Goal: Task Accomplishment & Management: Manage account settings

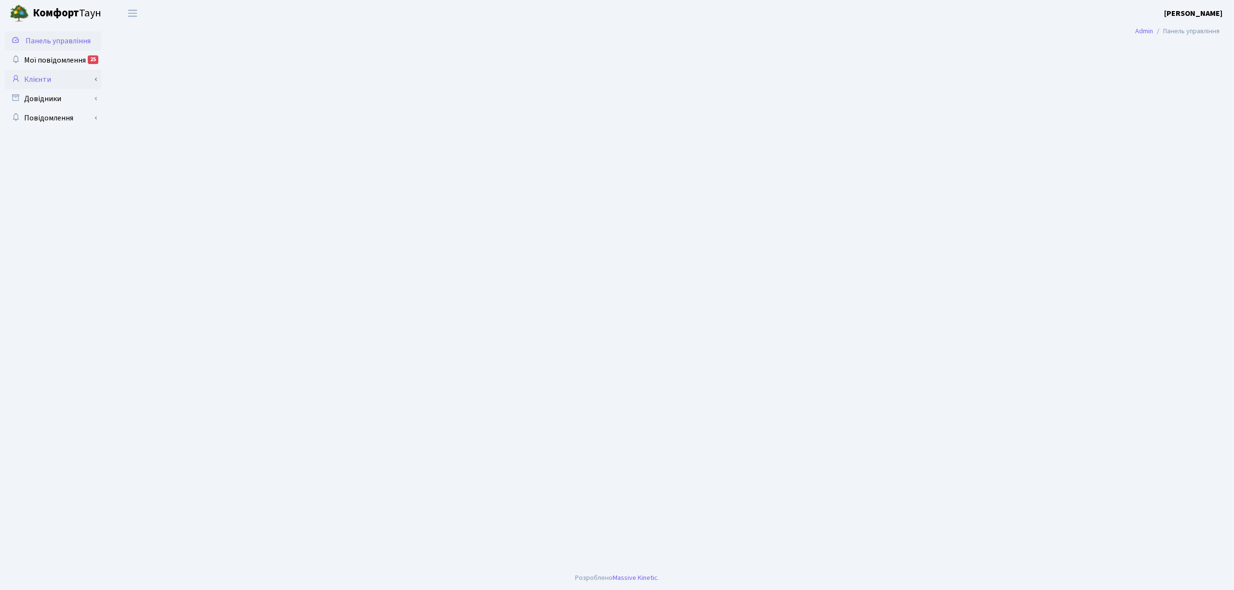
click at [24, 78] on link "Клієнти" at bounding box center [53, 79] width 96 height 19
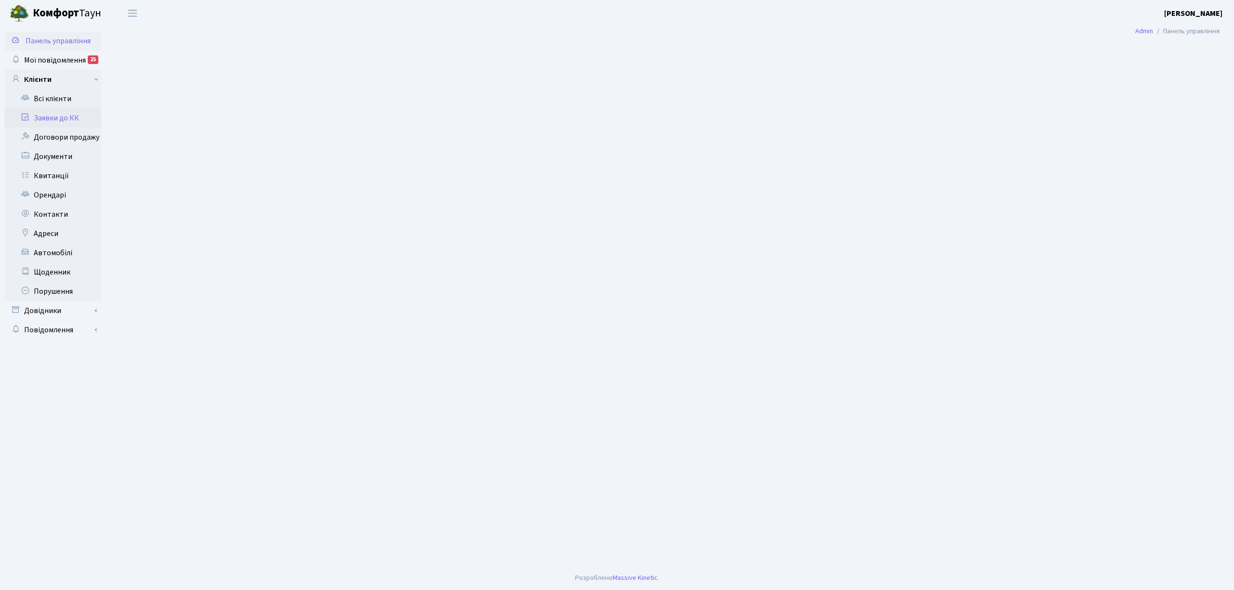
click at [63, 116] on link "Заявки до КК" at bounding box center [53, 117] width 96 height 19
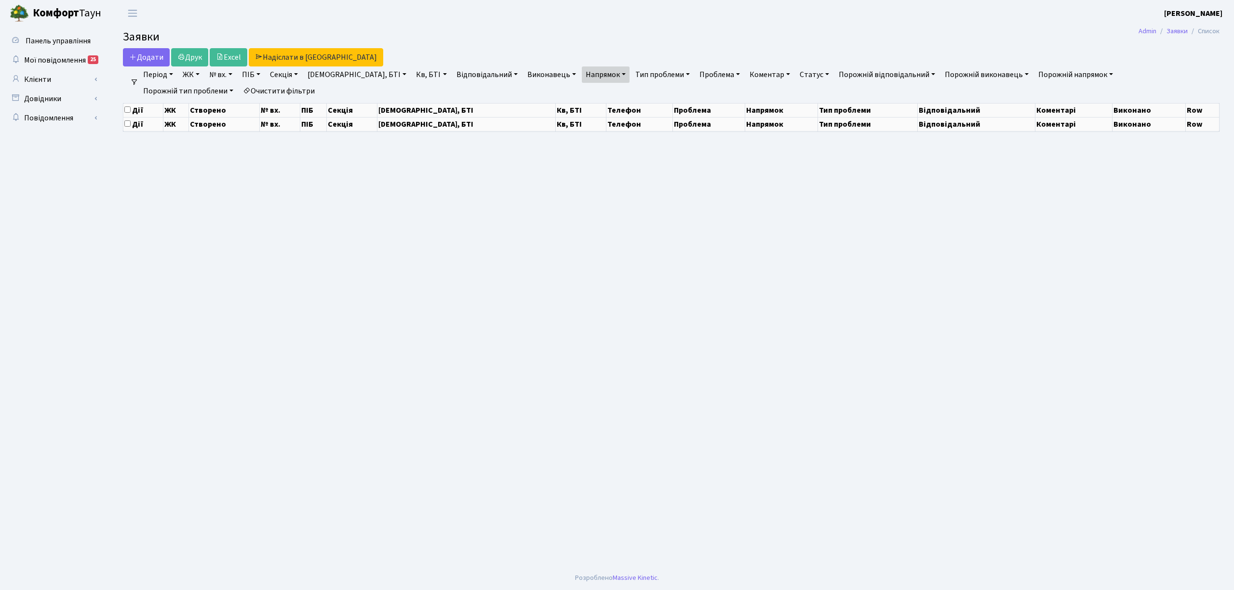
select select "25"
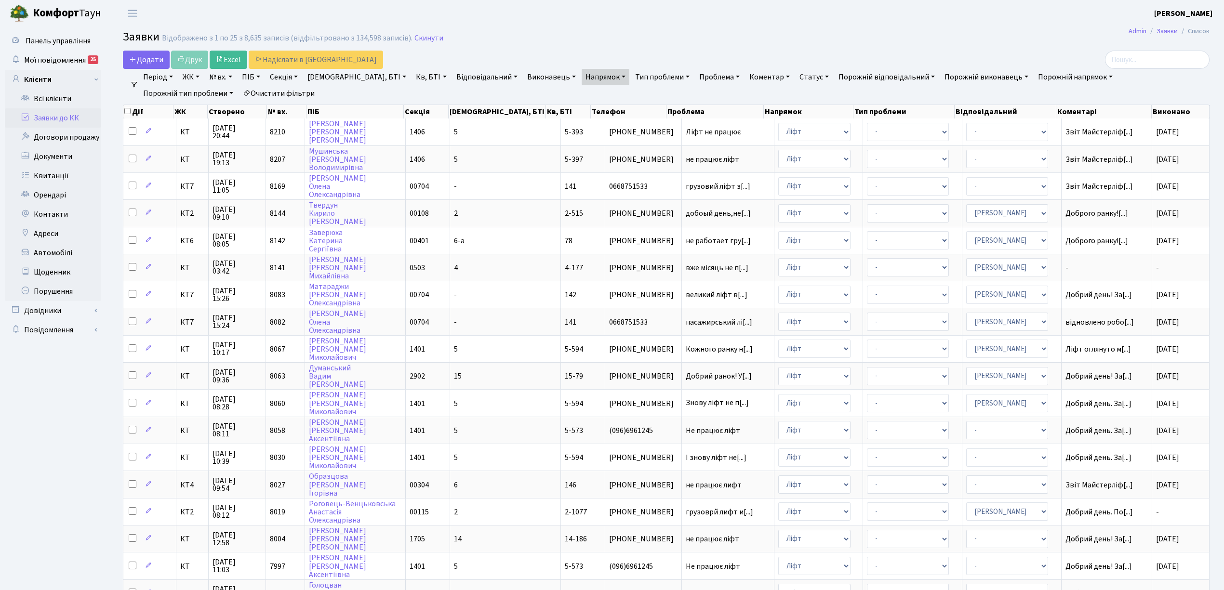
click at [796, 80] on link "Статус" at bounding box center [814, 77] width 37 height 16
click at [796, 130] on link "Не виконано" at bounding box center [834, 135] width 76 height 15
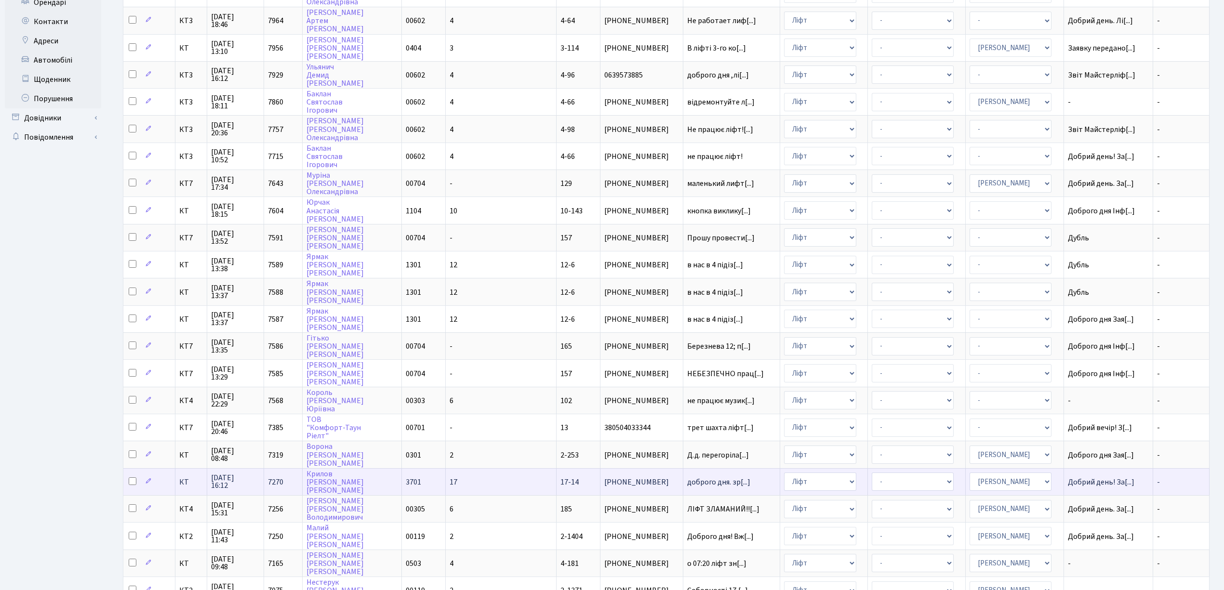
scroll to position [241, 0]
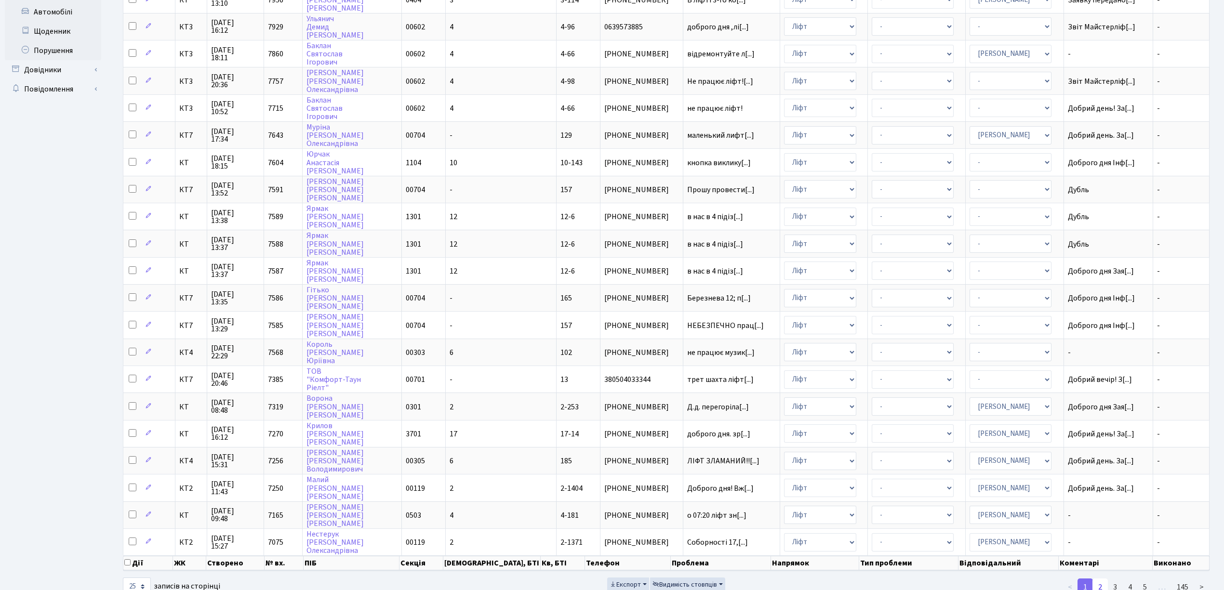
click at [1105, 579] on link "2" at bounding box center [1099, 587] width 15 height 17
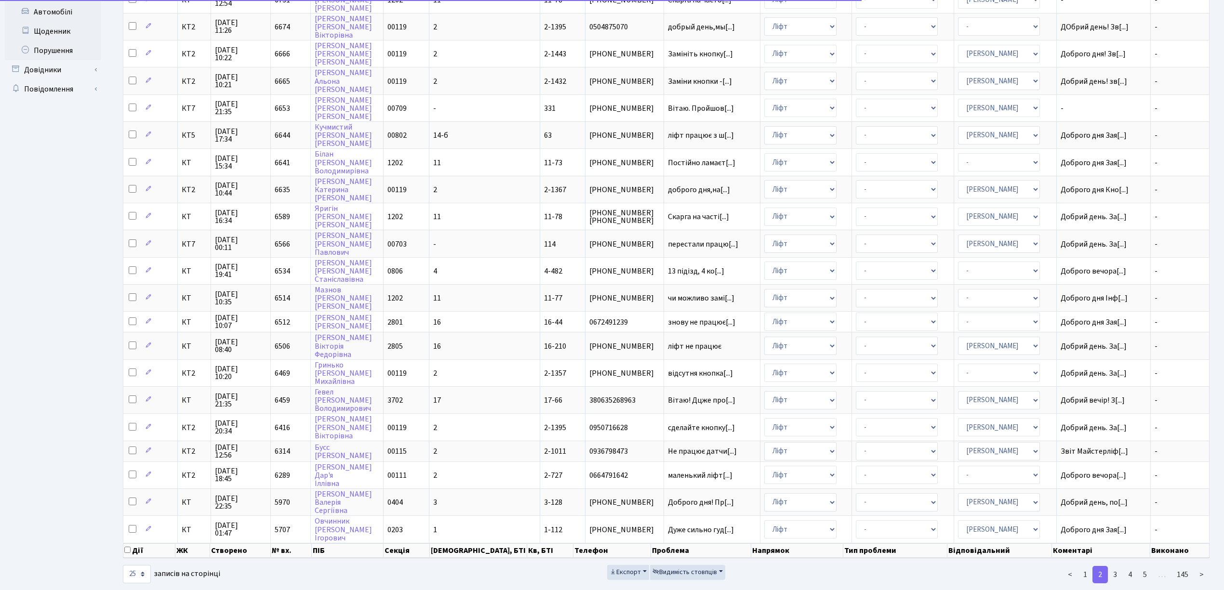
scroll to position [231, 0]
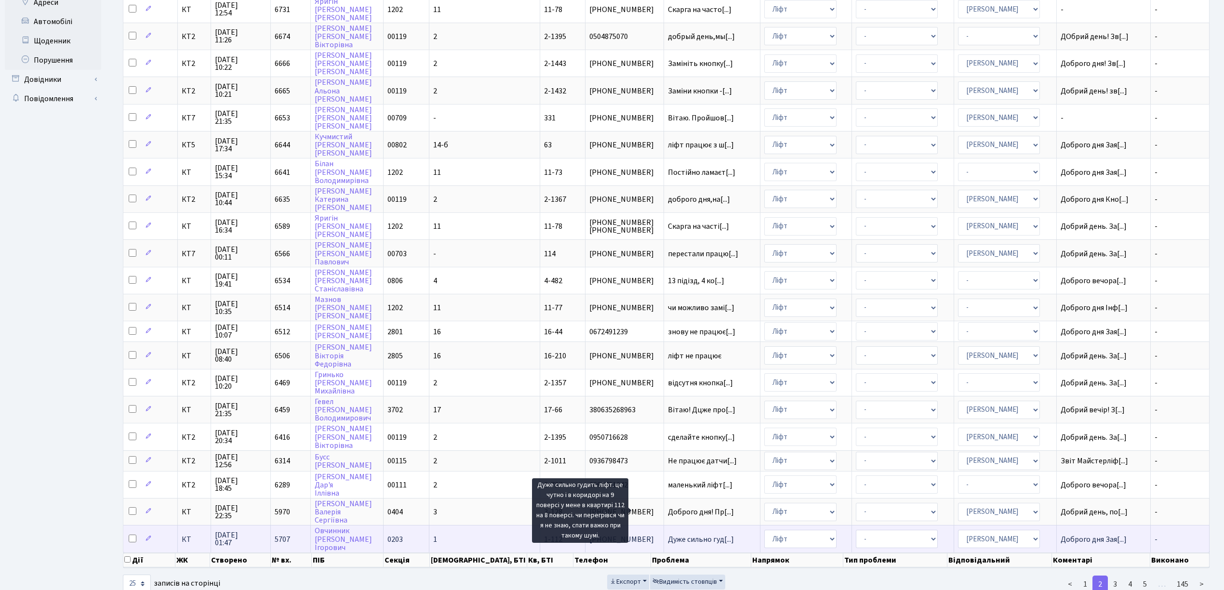
click at [680, 534] on span "Дуже сильно гуд[...]" at bounding box center [701, 539] width 66 height 11
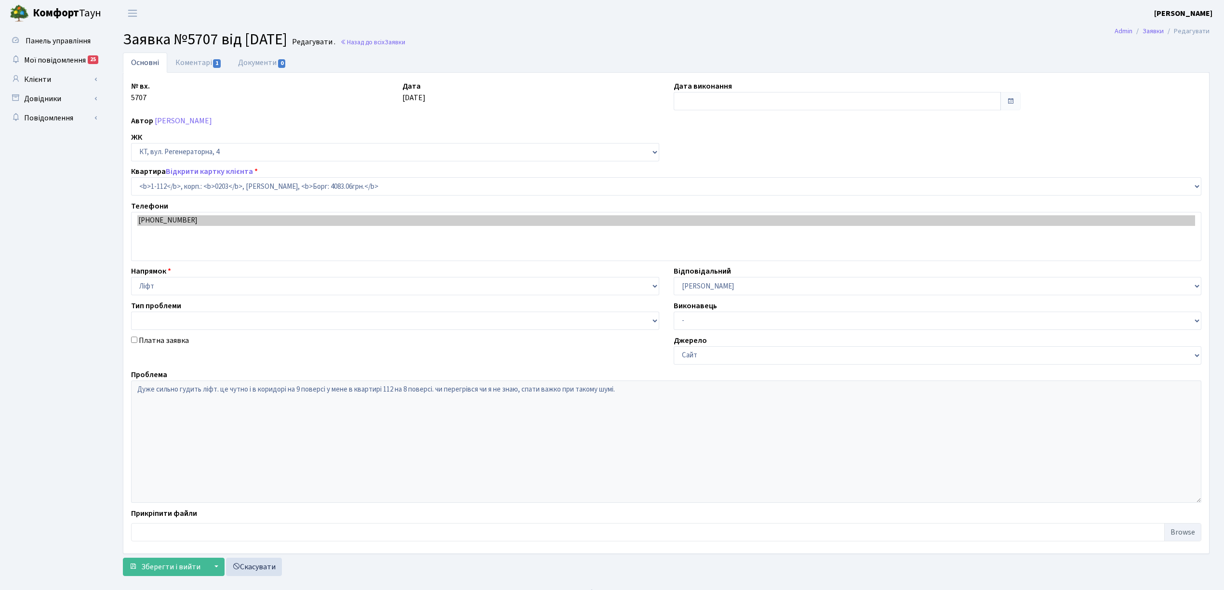
select select "112"
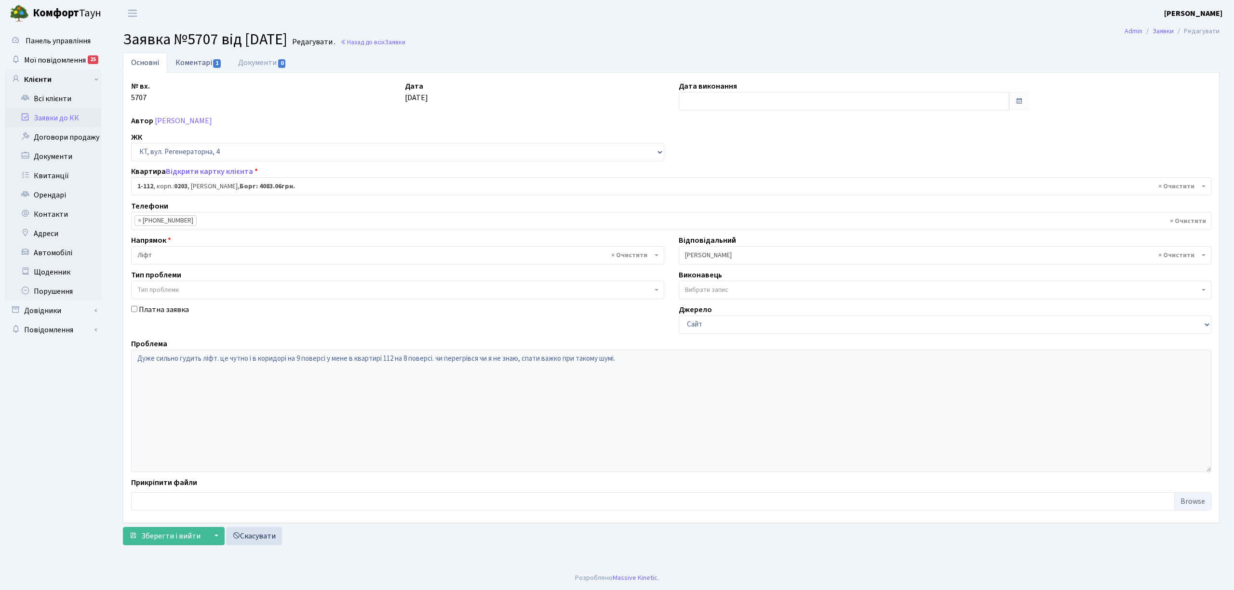
click at [187, 61] on link "Коментарі 1" at bounding box center [198, 63] width 63 height 20
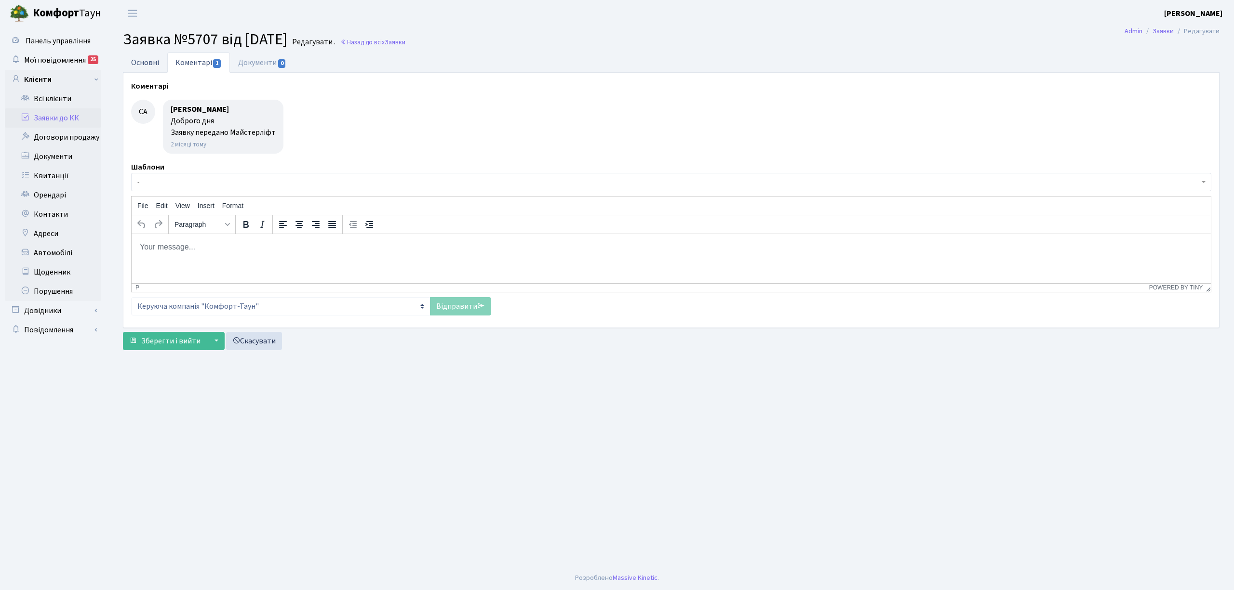
click at [156, 64] on link "Основні" at bounding box center [145, 63] width 44 height 20
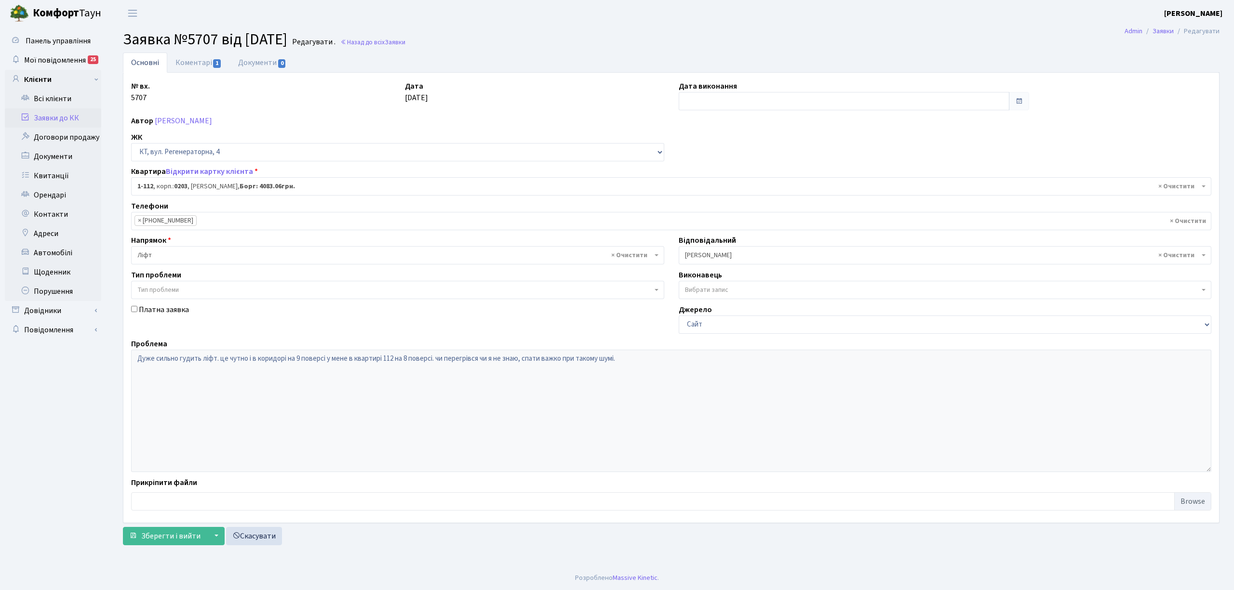
click at [61, 114] on link "Заявки до КК" at bounding box center [53, 117] width 96 height 19
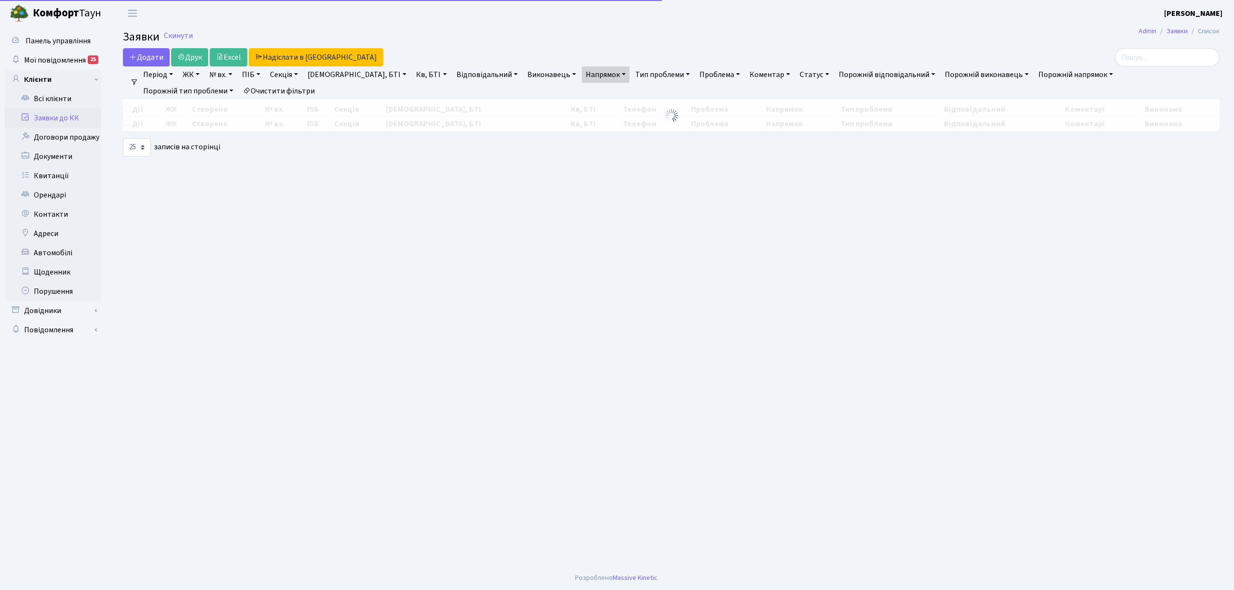
select select "25"
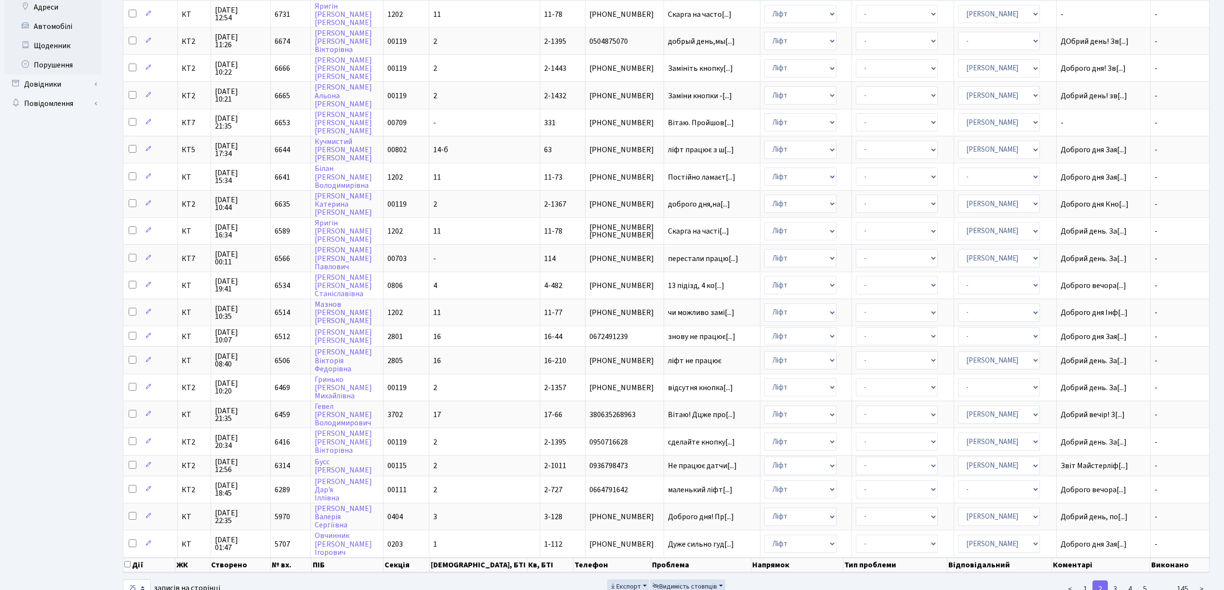
scroll to position [231, 0]
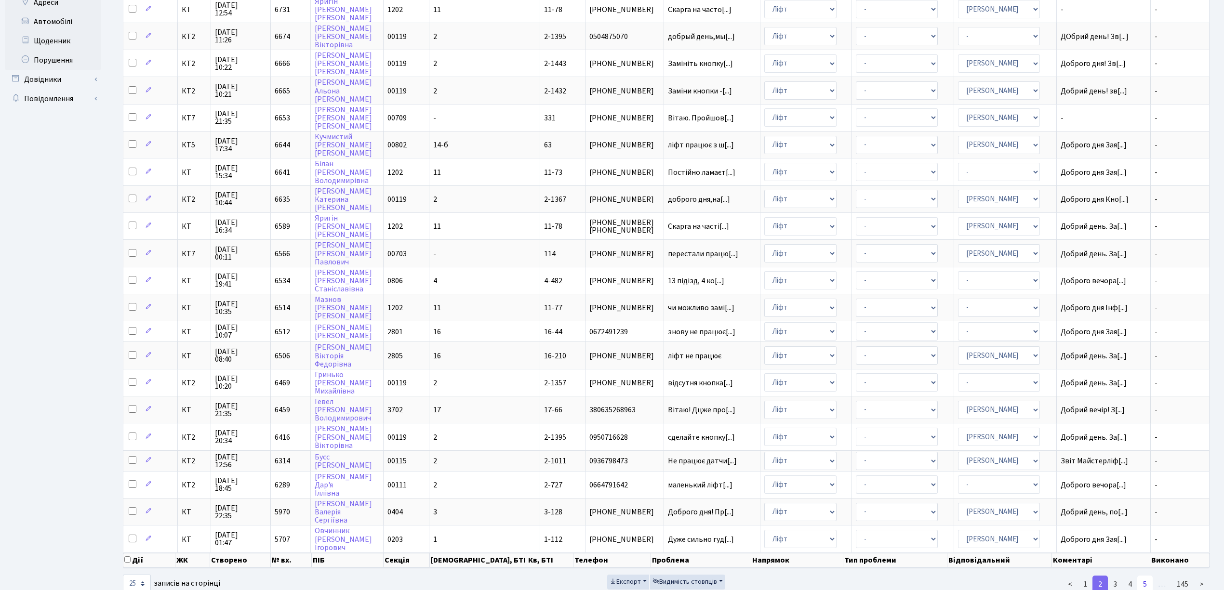
click at [1147, 576] on link "5" at bounding box center [1144, 584] width 15 height 17
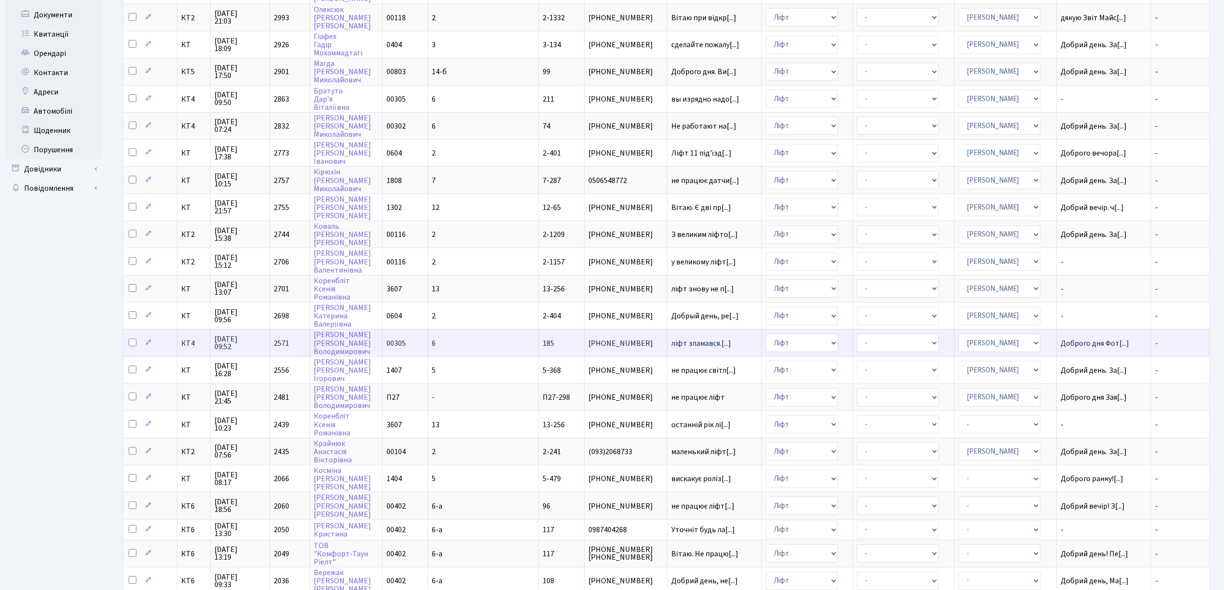
scroll to position [0, 0]
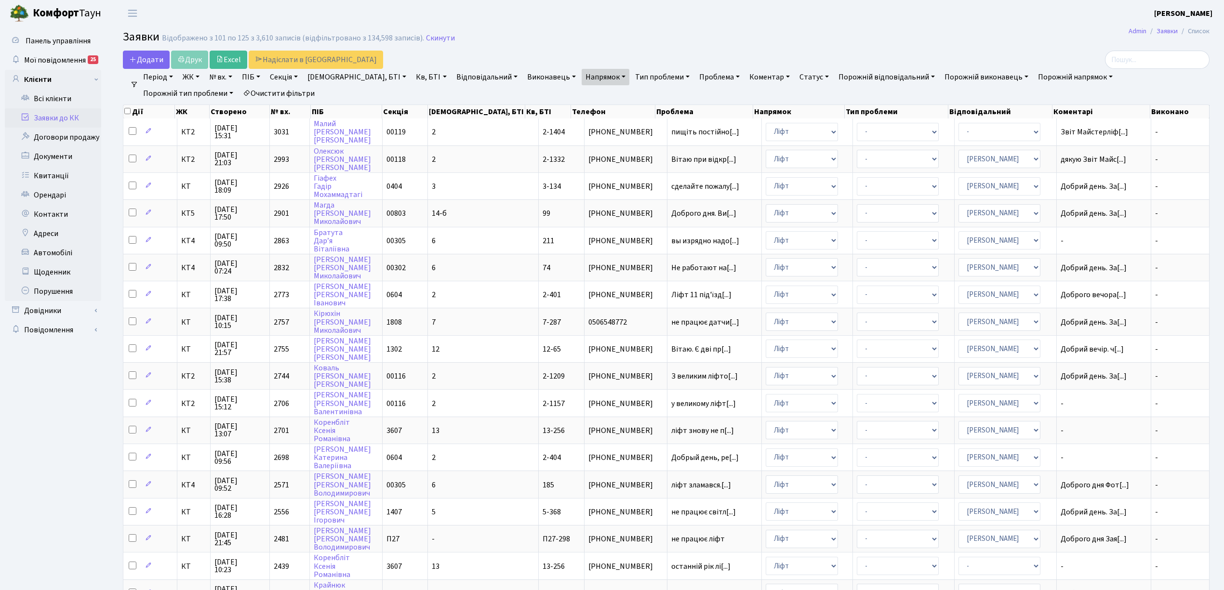
click at [171, 79] on link "Період" at bounding box center [158, 77] width 38 height 16
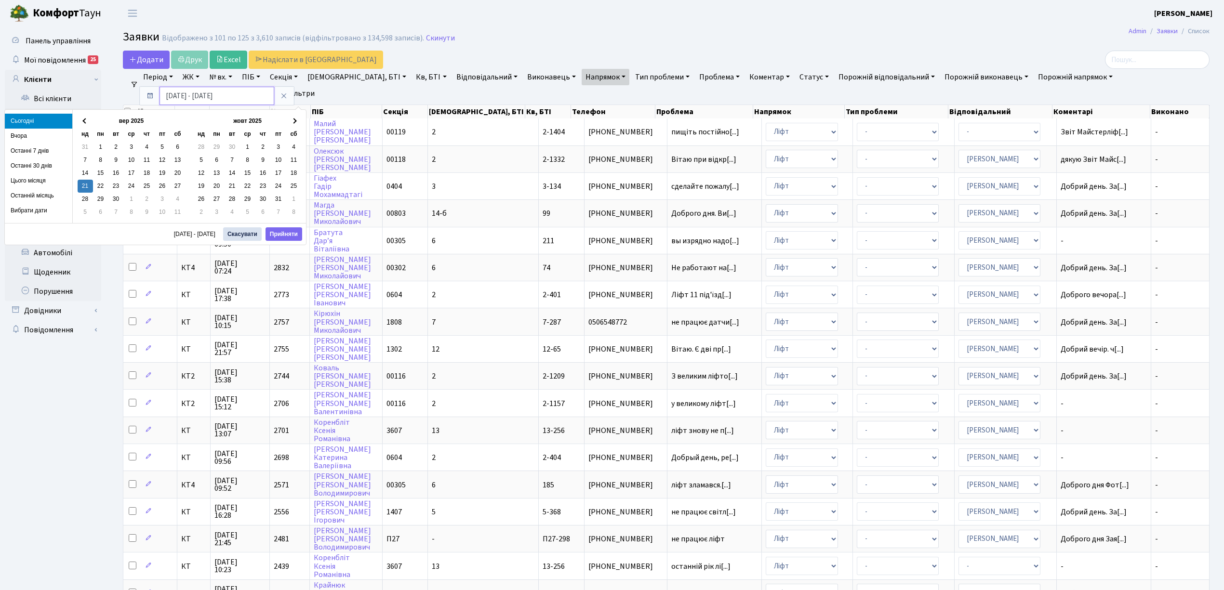
click at [173, 97] on input "21.09.2025 - 21.09.2025" at bounding box center [217, 96] width 115 height 18
click at [182, 95] on input "01.09.2025 - 21.09.2025" at bounding box center [217, 96] width 115 height 18
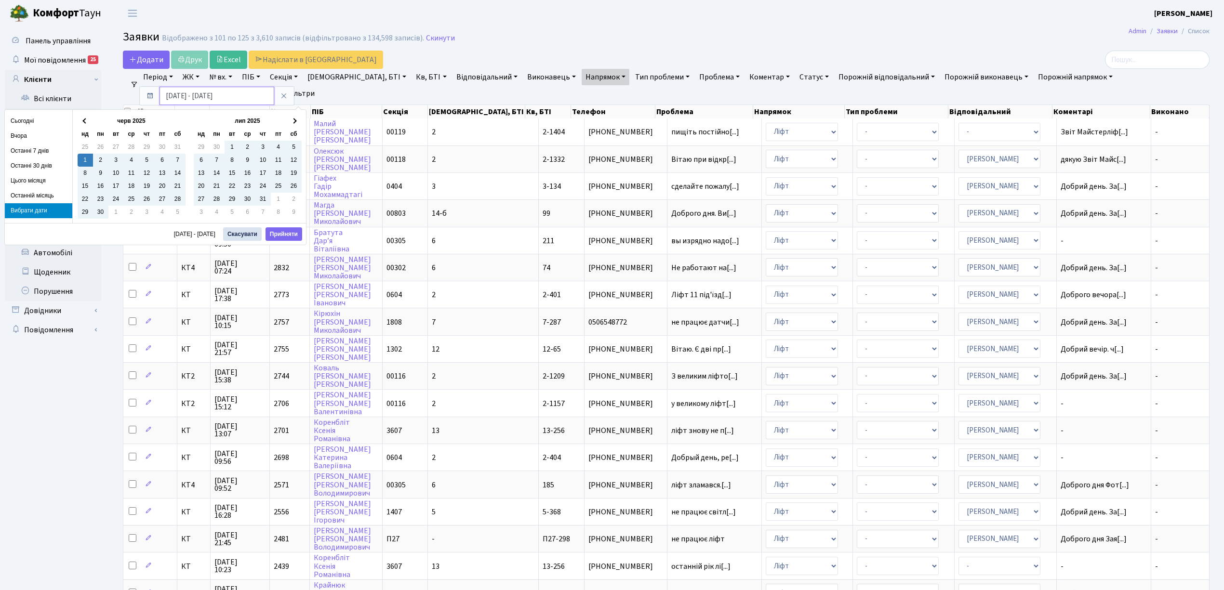
type input "01.06.2025 - 21.09.2025"
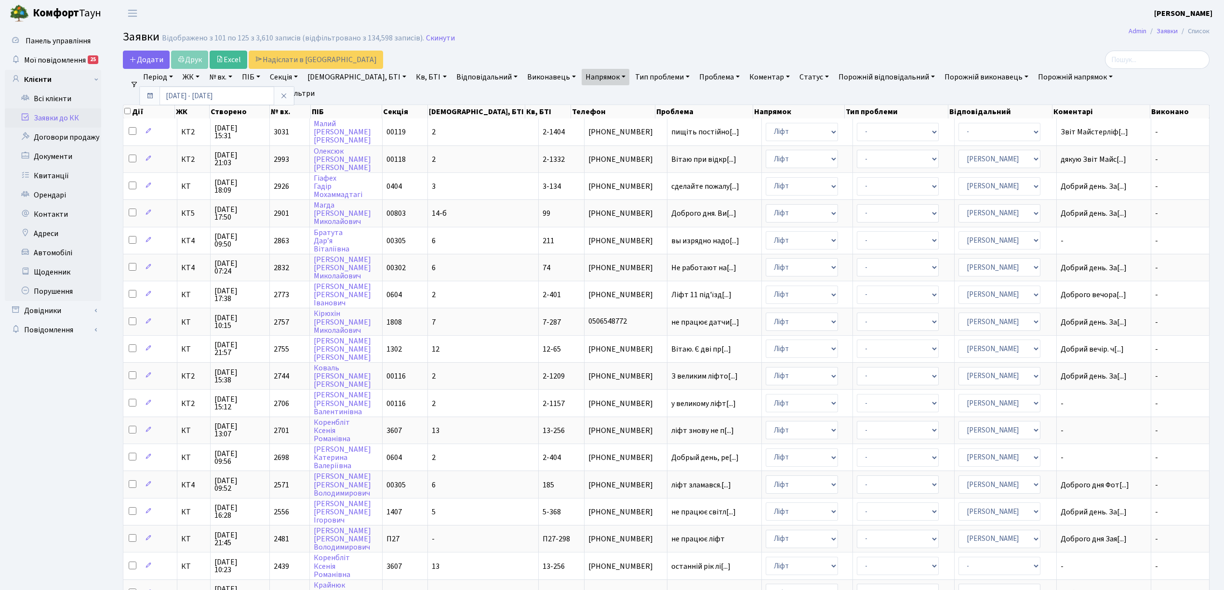
click at [453, 69] on link "Відповідальний" at bounding box center [487, 77] width 69 height 16
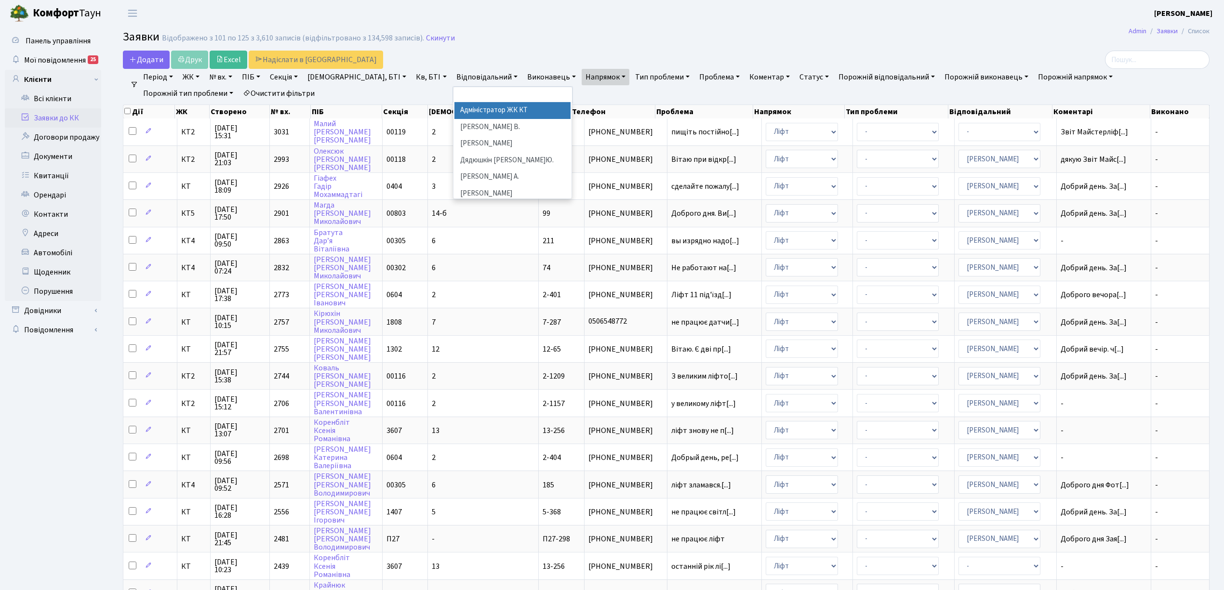
click at [1079, 559] on div "Дії ЖК Створено № вх. ПІБ Секція Буд., БТІ Кв, БТІ Телефон Проблема Напрямок Ти…" at bounding box center [666, 467] width 1087 height 730
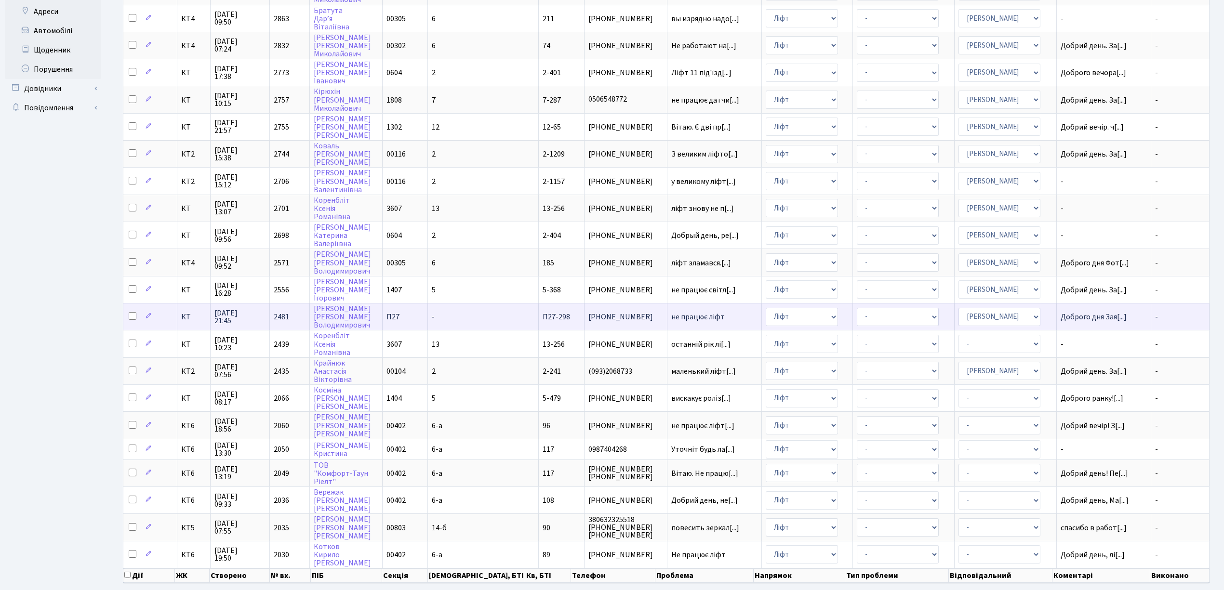
scroll to position [236, 0]
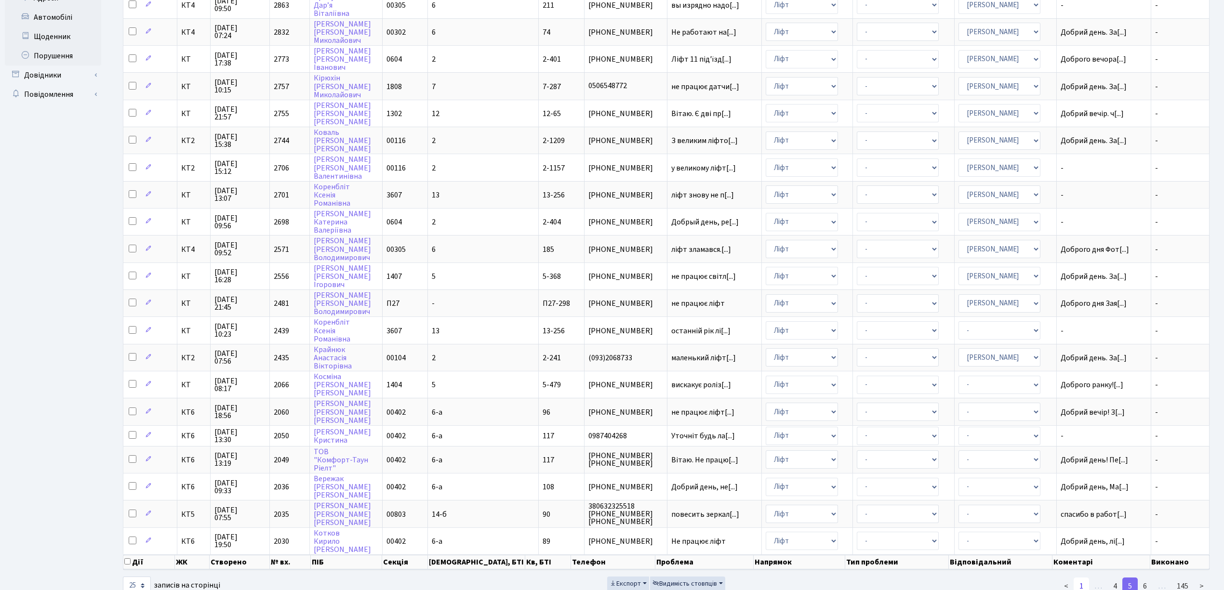
click at [1088, 578] on link "1" at bounding box center [1081, 586] width 15 height 17
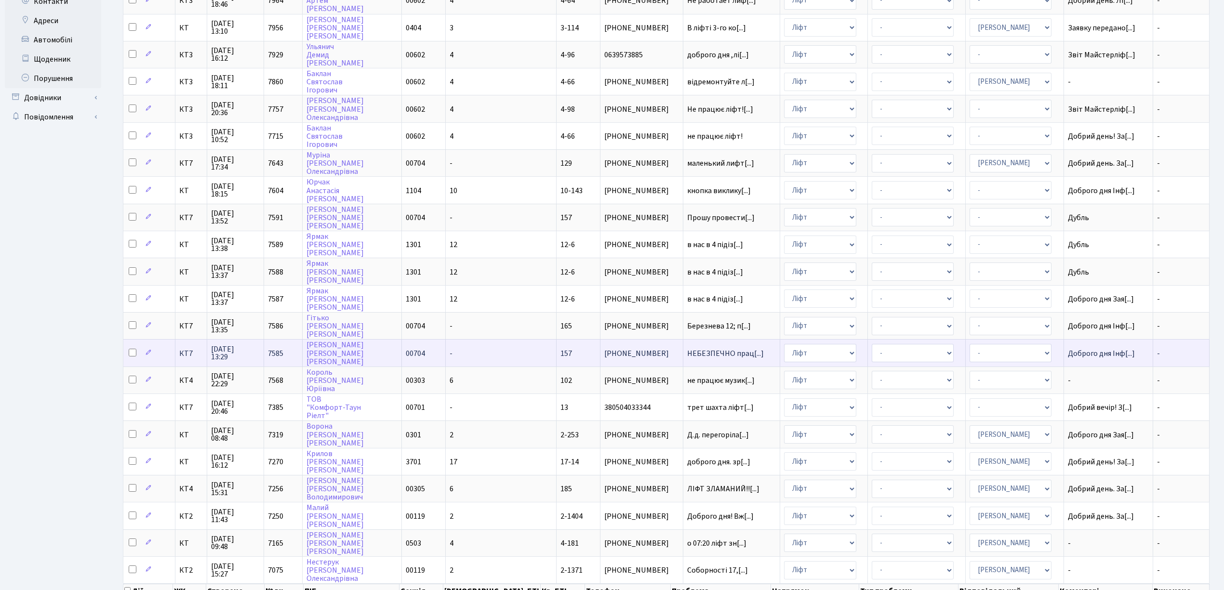
scroll to position [241, 0]
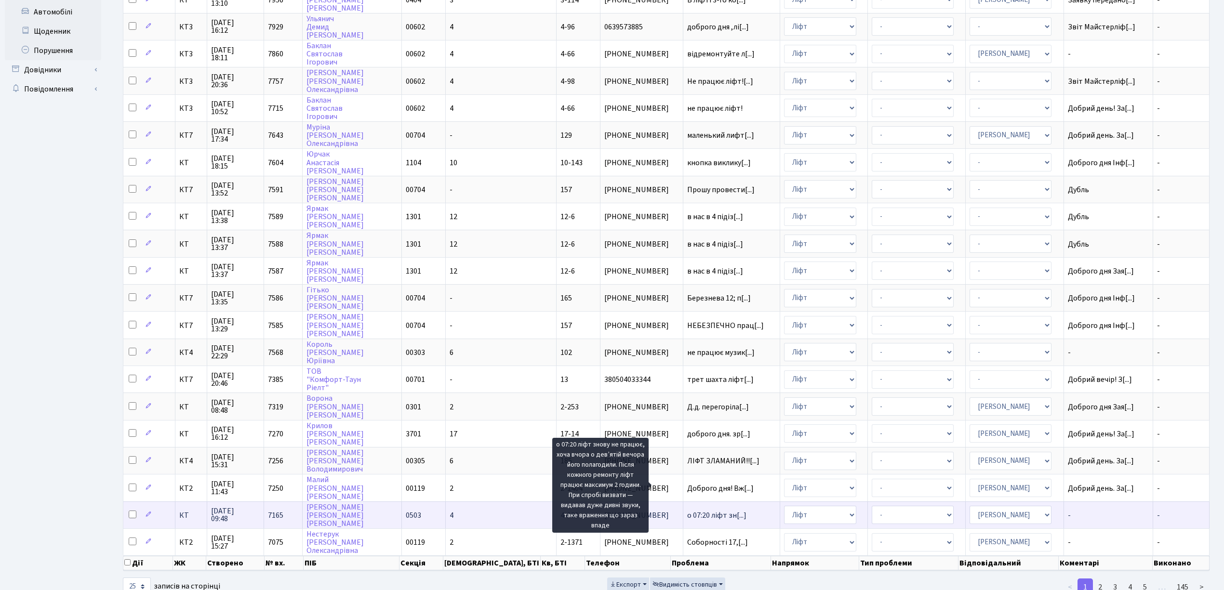
click at [687, 510] on span "о 07:20 ліфт зн[...]" at bounding box center [716, 515] width 59 height 11
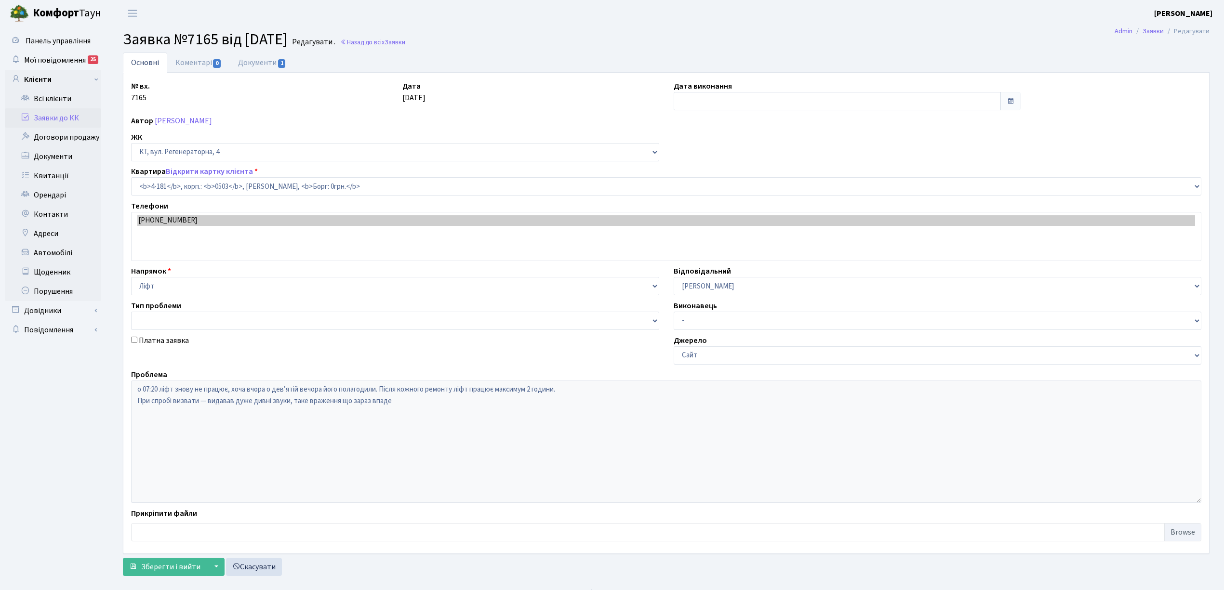
select select "1107"
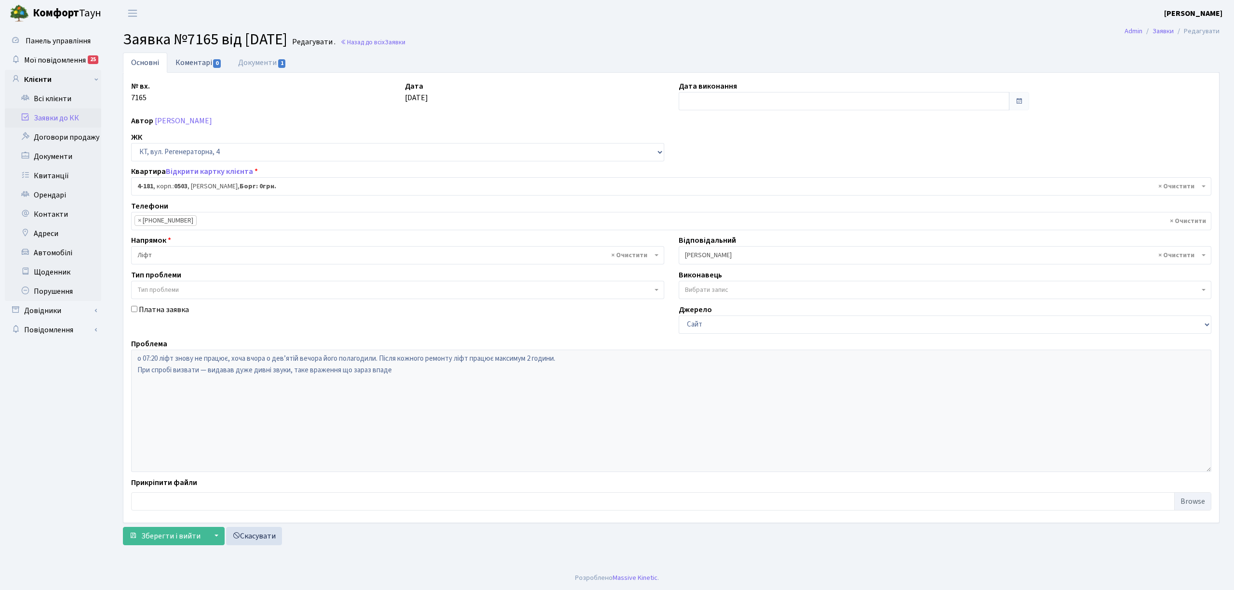
click at [210, 66] on link "Коментарі 0" at bounding box center [198, 63] width 63 height 20
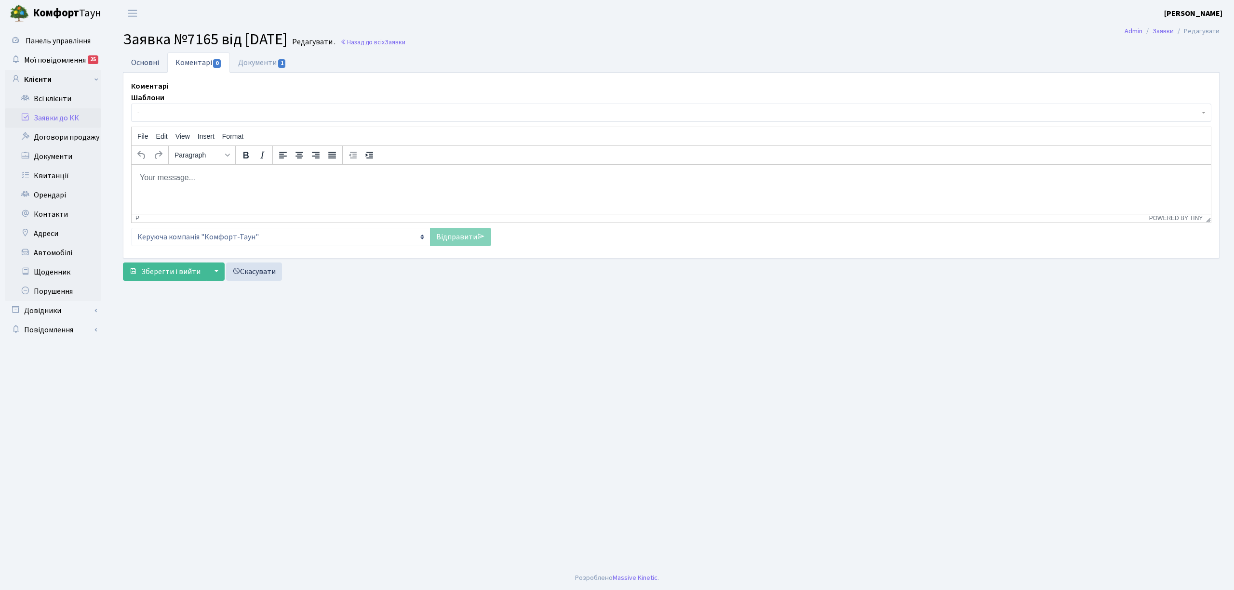
click at [160, 62] on link "Основні" at bounding box center [145, 63] width 44 height 20
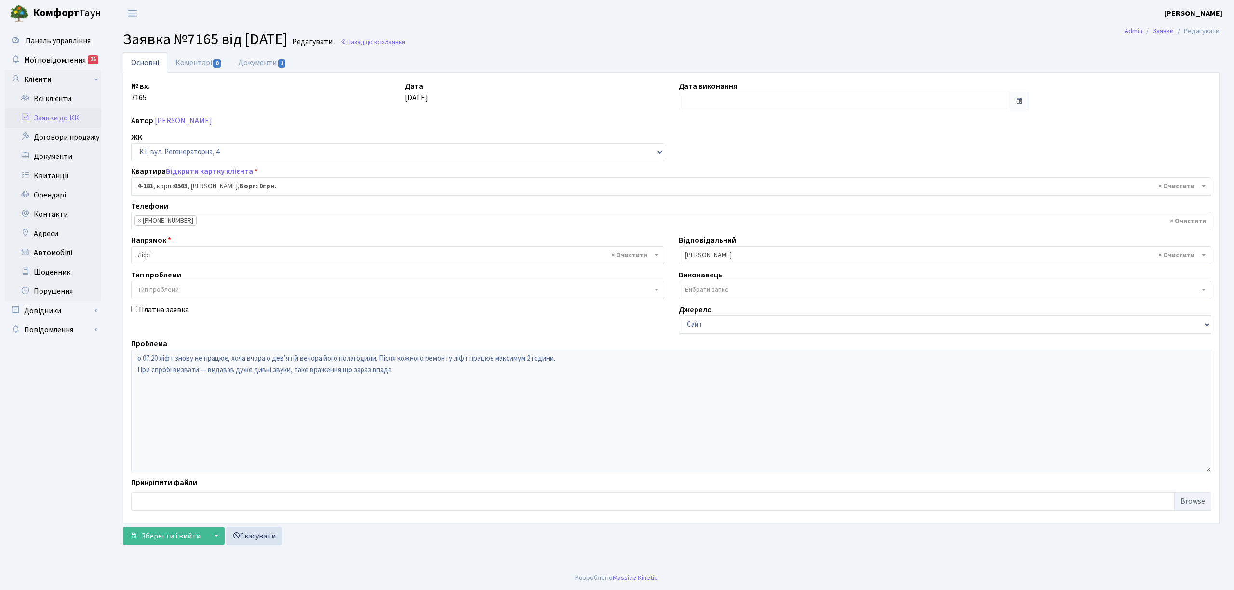
click at [54, 116] on link "Заявки до КК" at bounding box center [53, 117] width 96 height 19
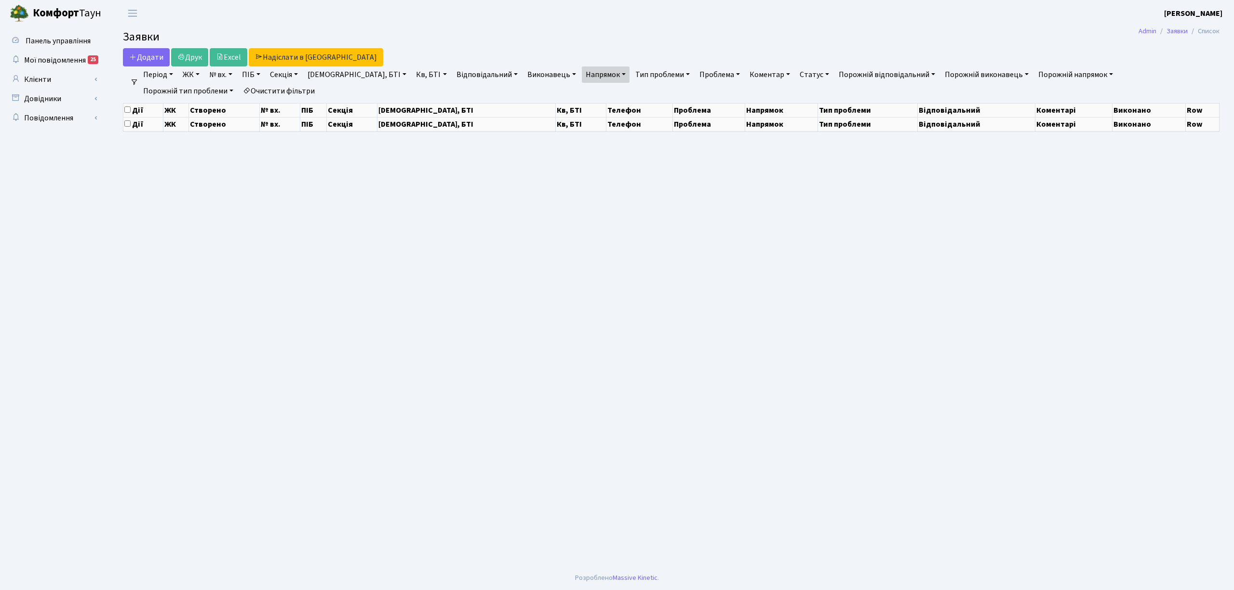
select select "25"
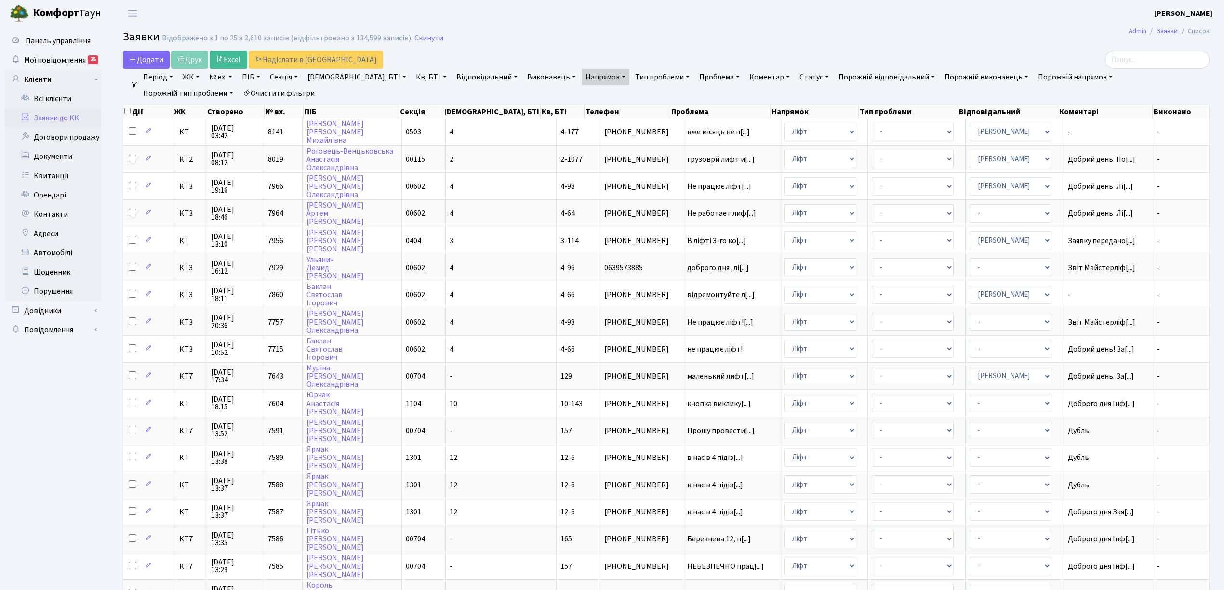
click at [239, 92] on link "Очистити фільтри" at bounding box center [279, 93] width 80 height 16
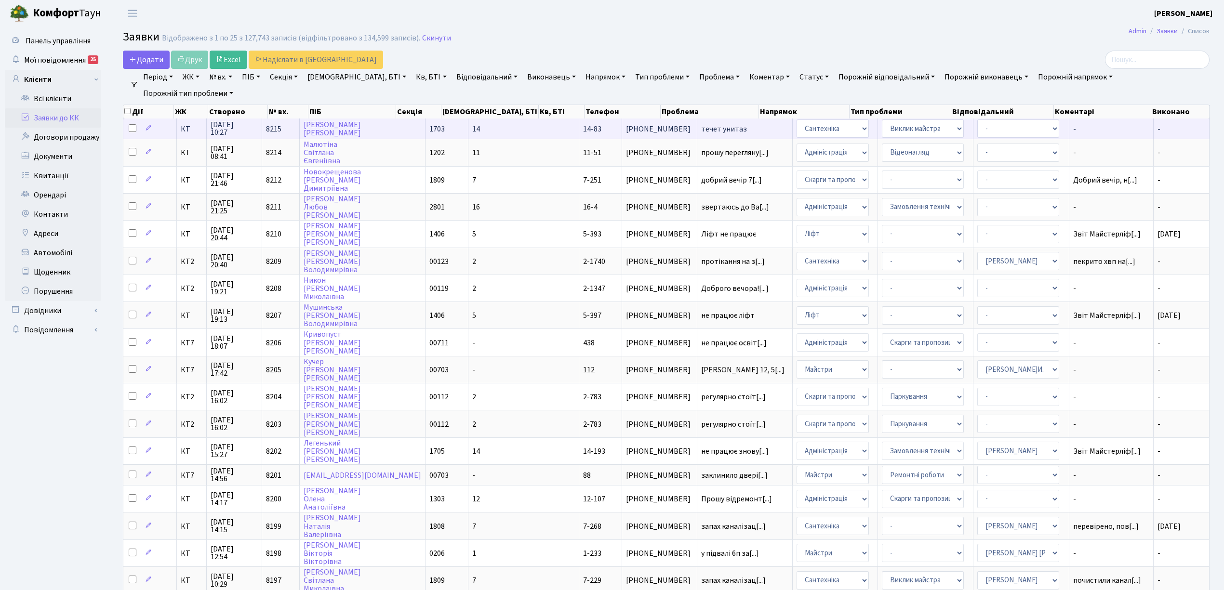
click at [701, 130] on span "течет унитаз" at bounding box center [744, 129] width 87 height 8
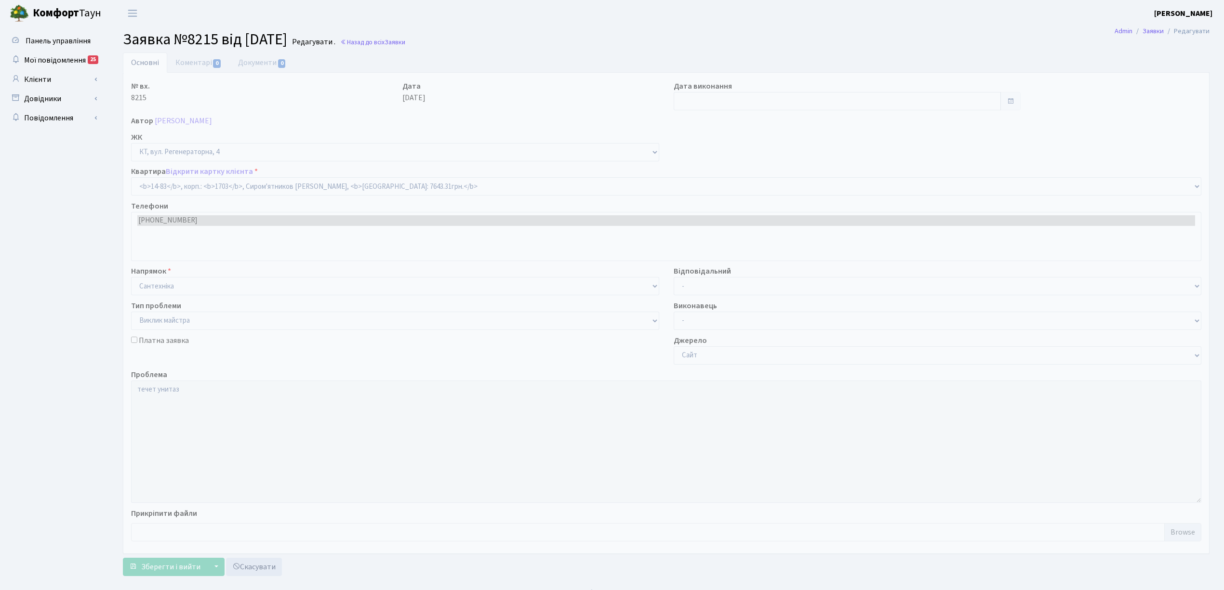
select select "7460"
select select "29"
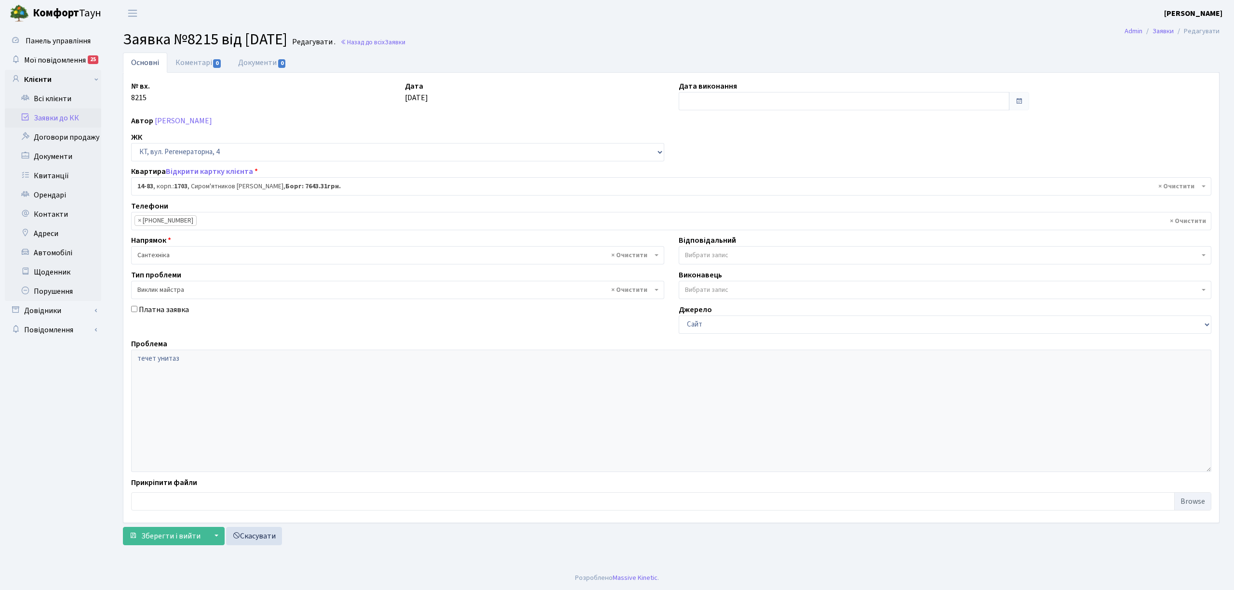
click at [178, 223] on li "× [PHONE_NUMBER]" at bounding box center [165, 220] width 62 height 11
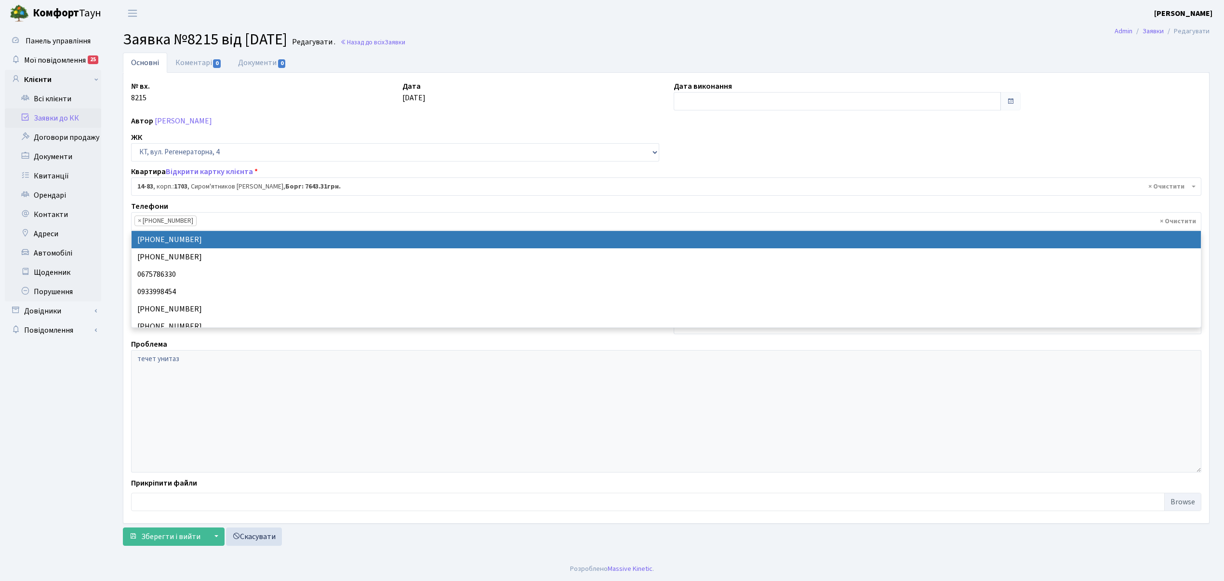
click at [182, 221] on li "× [PHONE_NUMBER]" at bounding box center [165, 220] width 62 height 11
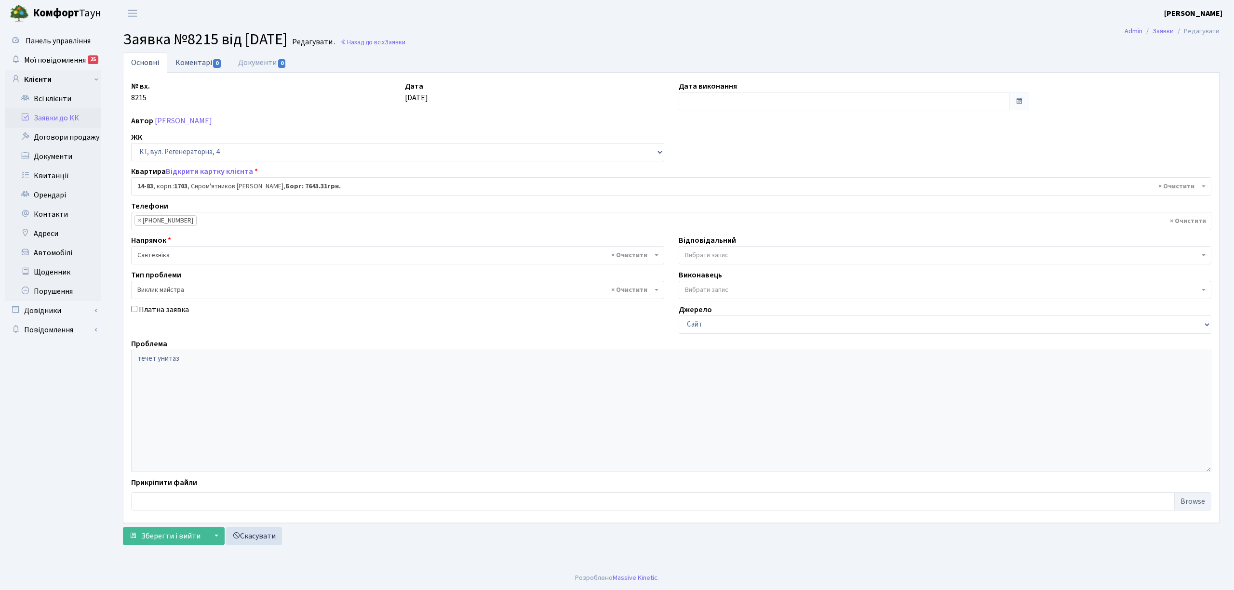
click at [197, 68] on link "Коментарі 0" at bounding box center [198, 63] width 63 height 20
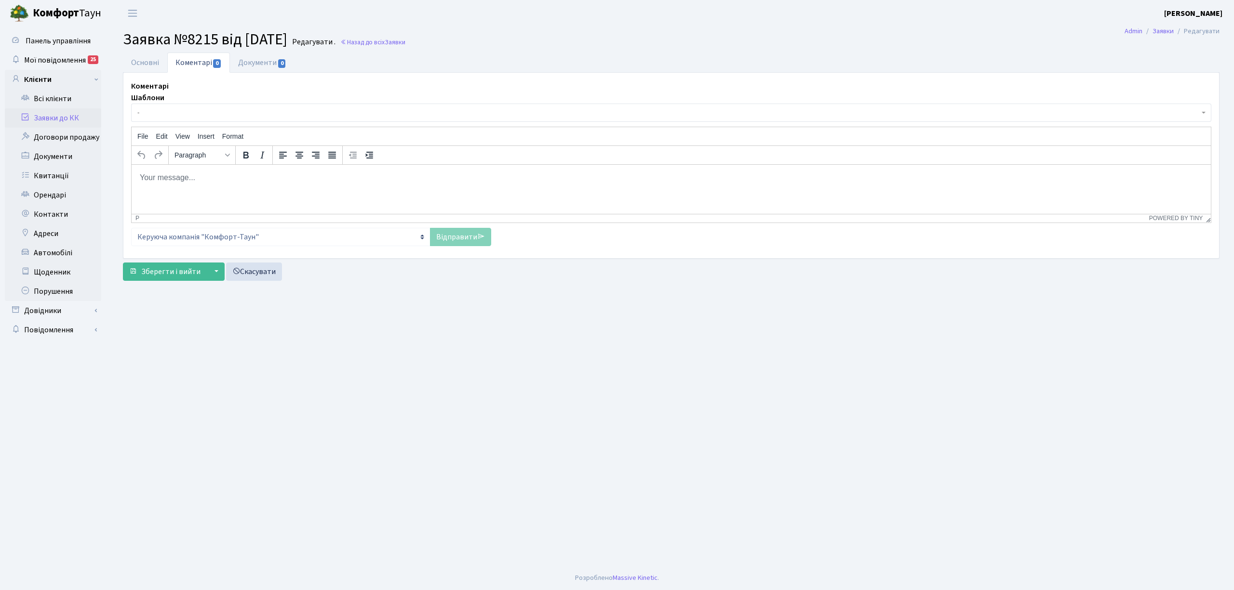
click at [202, 178] on p "Rich Text Area. Press ALT-0 for help." at bounding box center [671, 177] width 1064 height 11
click at [211, 188] on html at bounding box center [671, 177] width 1079 height 26
drag, startPoint x: 185, startPoint y: 168, endPoint x: 181, endPoint y: 182, distance: 14.2
click at [183, 173] on html at bounding box center [671, 177] width 1079 height 26
click at [181, 182] on body "Rich Text Area. Press ALT-0 for help." at bounding box center [671, 177] width 1064 height 11
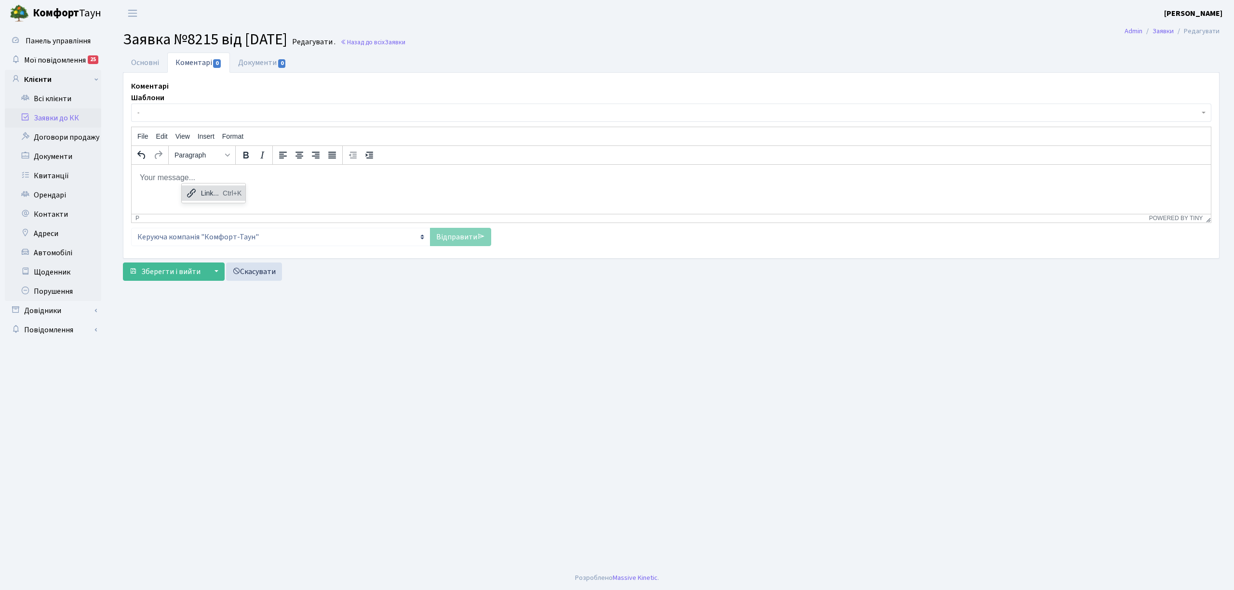
click at [175, 184] on html at bounding box center [671, 177] width 1079 height 26
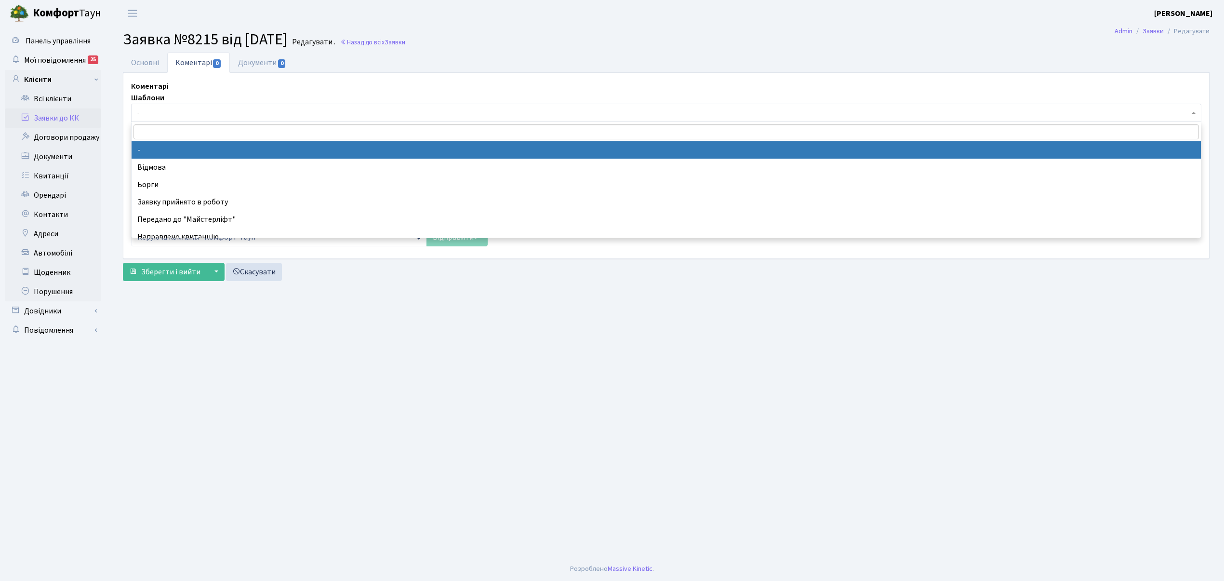
click at [185, 117] on span "-" at bounding box center [663, 113] width 1052 height 10
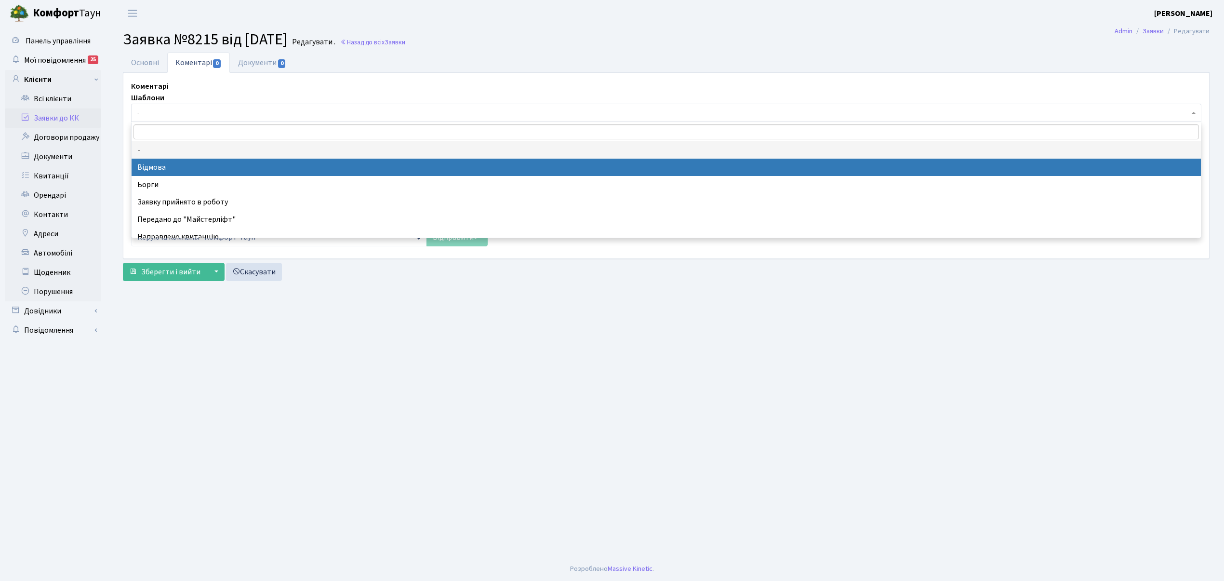
click at [168, 128] on input "search" at bounding box center [665, 131] width 1065 height 15
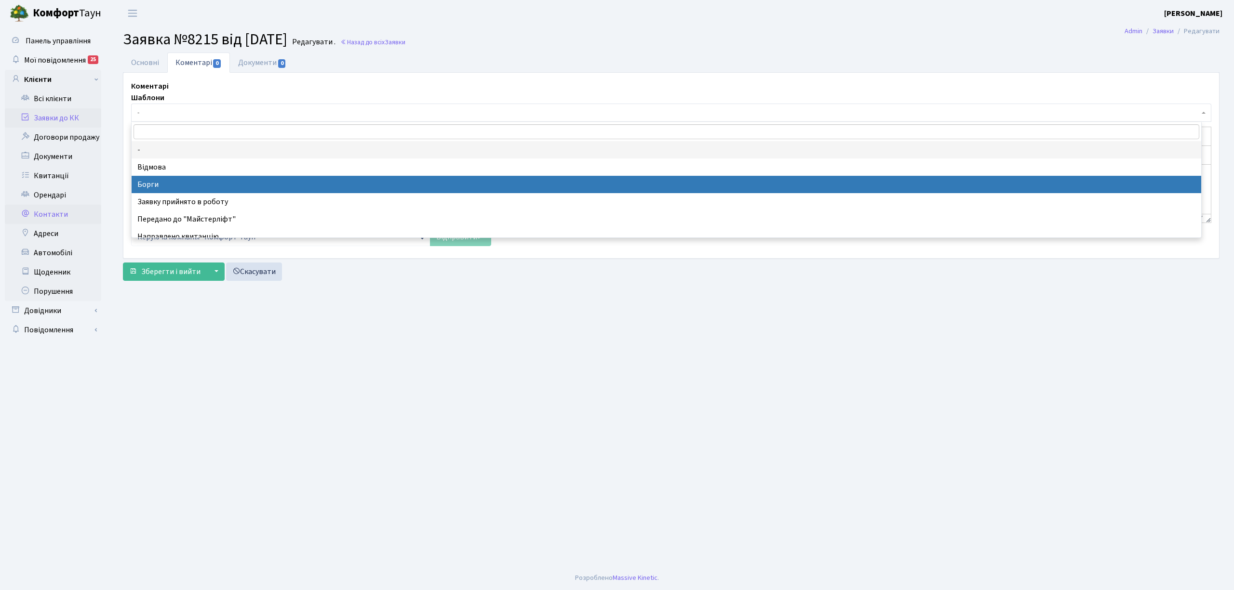
click at [94, 214] on link "Контакти" at bounding box center [53, 214] width 96 height 19
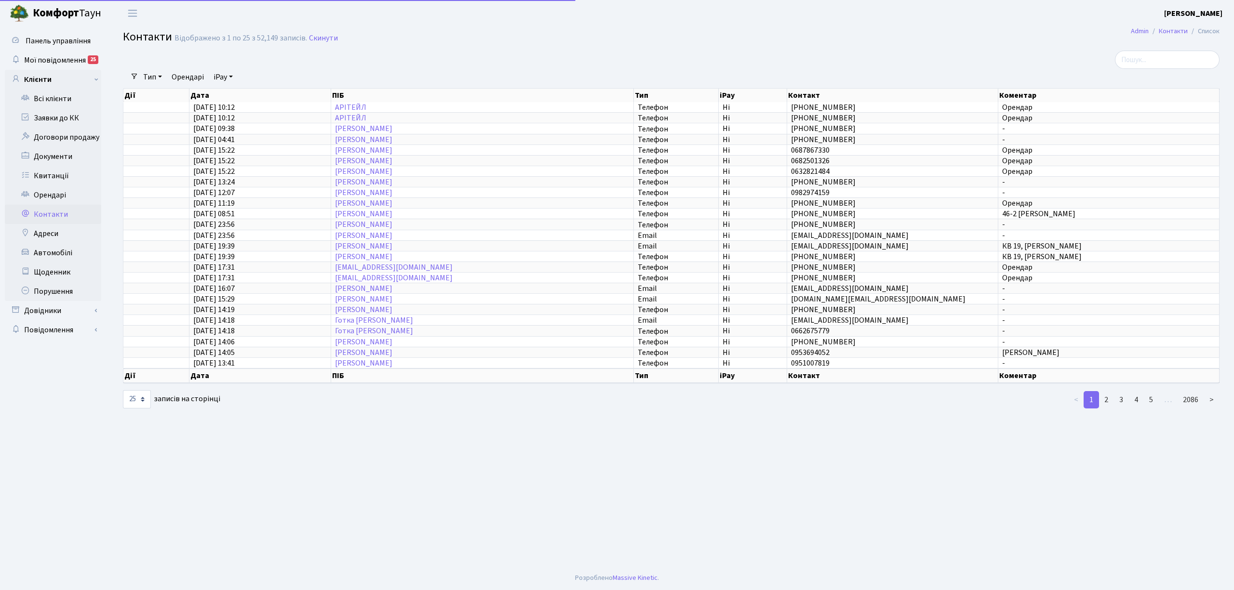
select select "25"
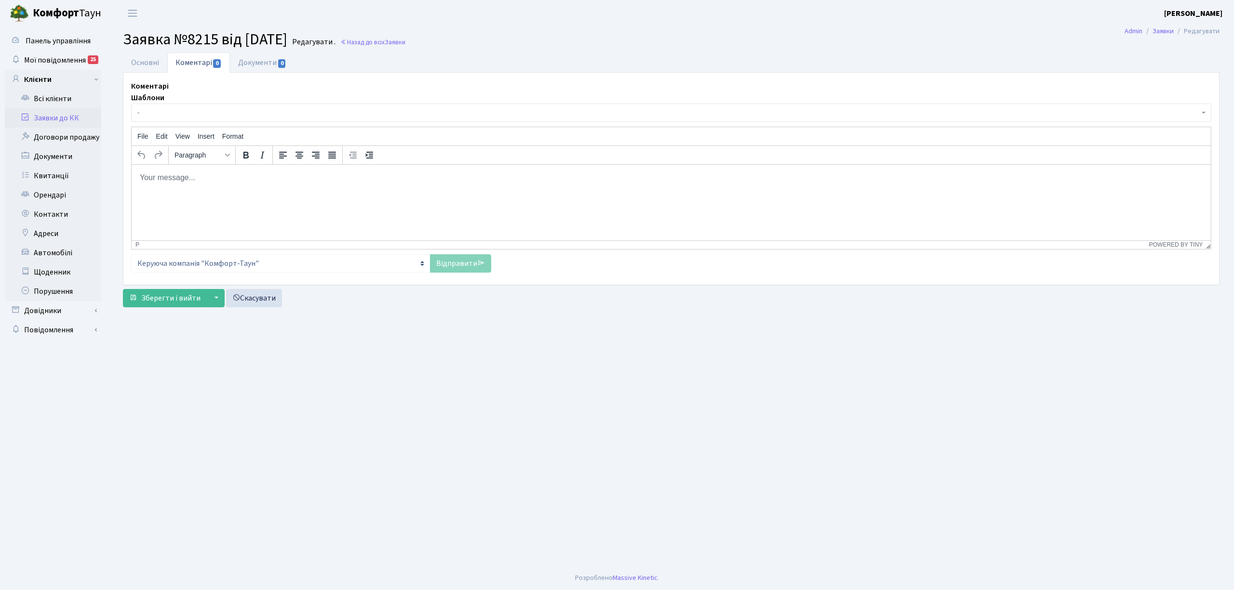
click at [226, 190] on html at bounding box center [671, 177] width 1079 height 26
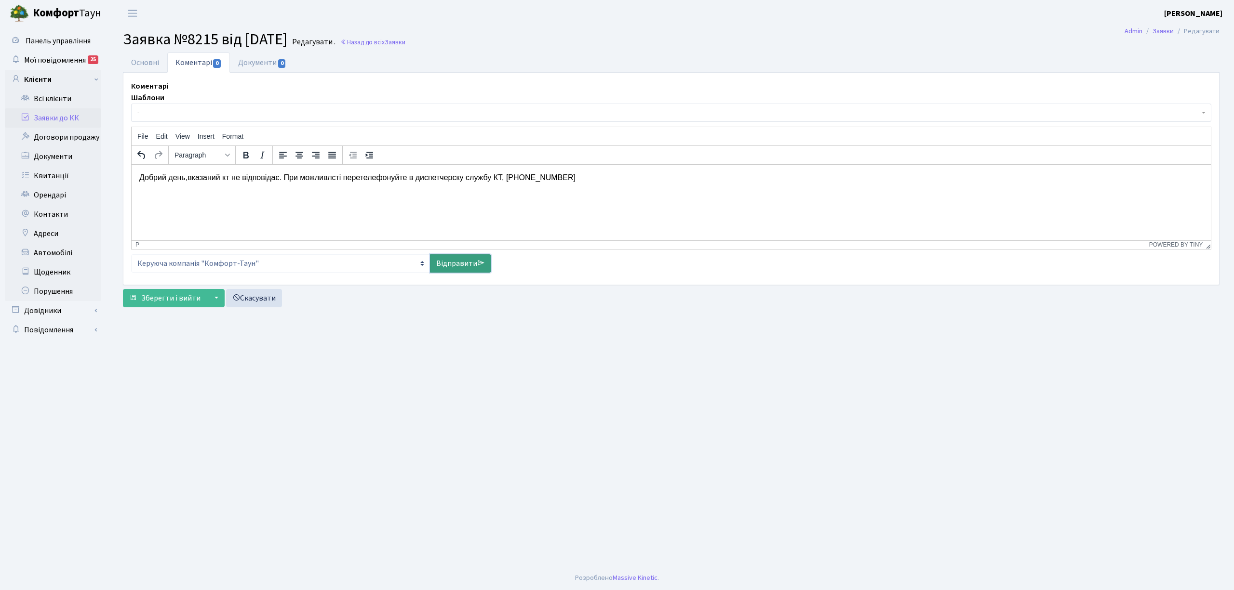
click at [464, 257] on link "Відправити" at bounding box center [460, 263] width 61 height 18
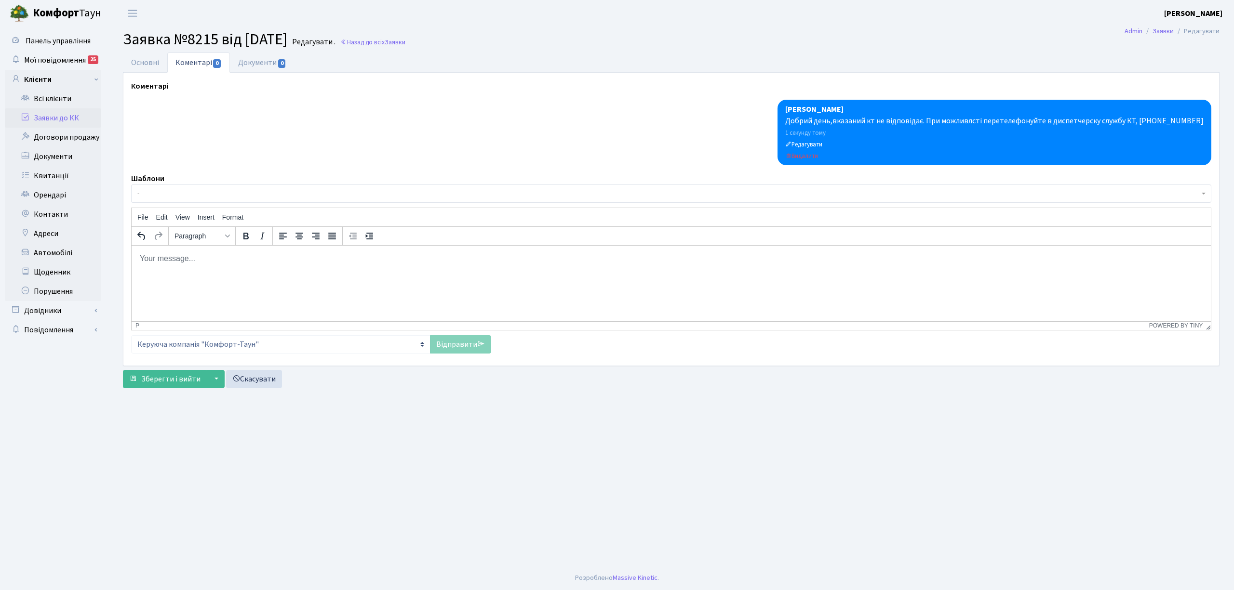
click at [70, 120] on link "Заявки до КК" at bounding box center [53, 117] width 96 height 19
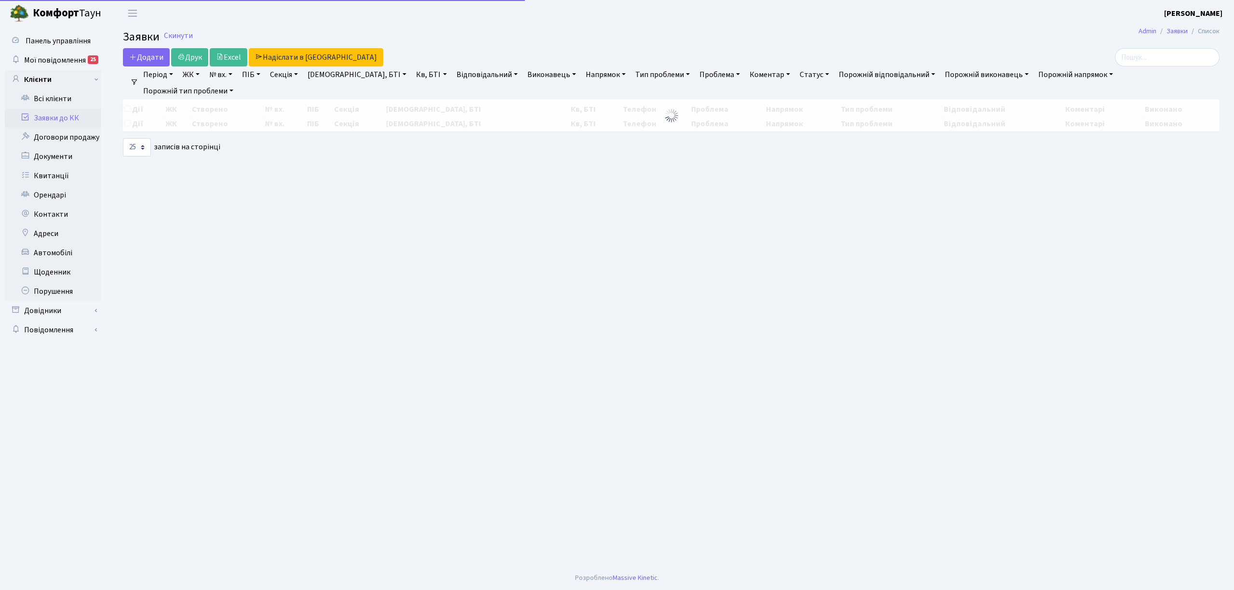
select select "25"
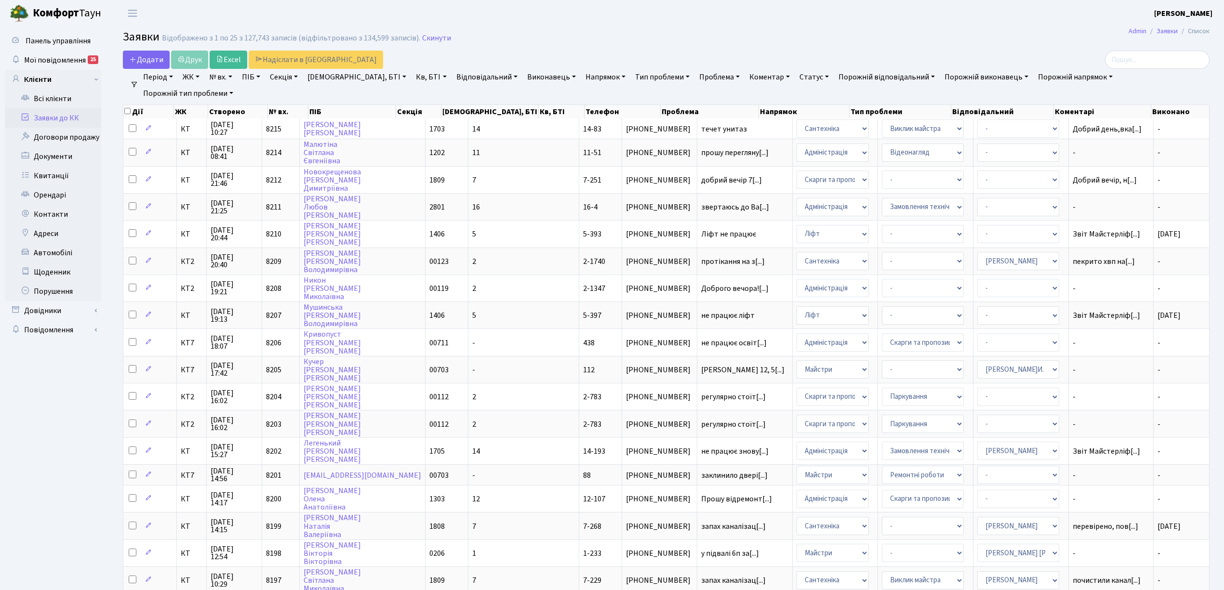
click at [149, 77] on link "Період" at bounding box center [158, 77] width 38 height 16
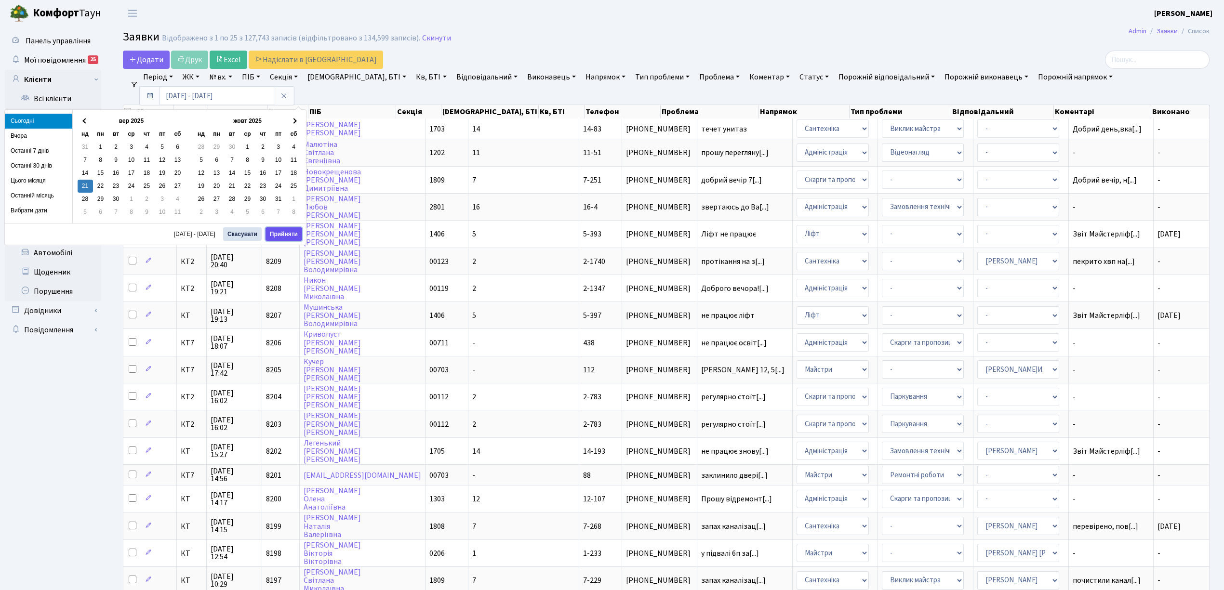
click at [285, 233] on button "Прийняти" at bounding box center [284, 233] width 37 height 13
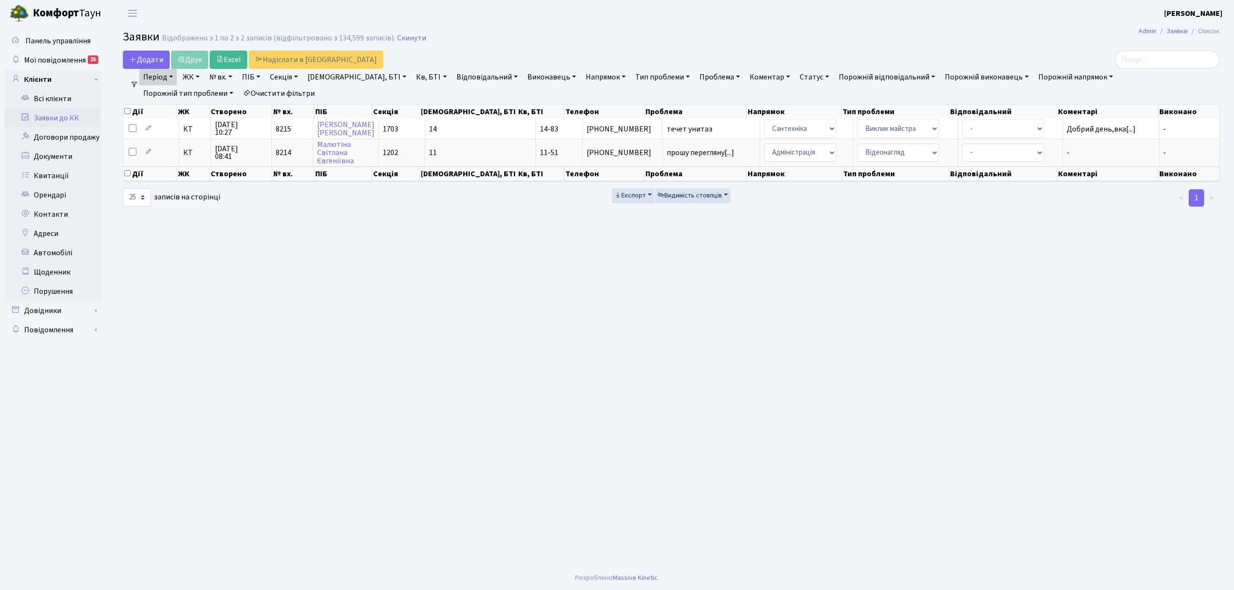
click at [239, 88] on link "Очистити фільтри" at bounding box center [279, 93] width 80 height 16
select select
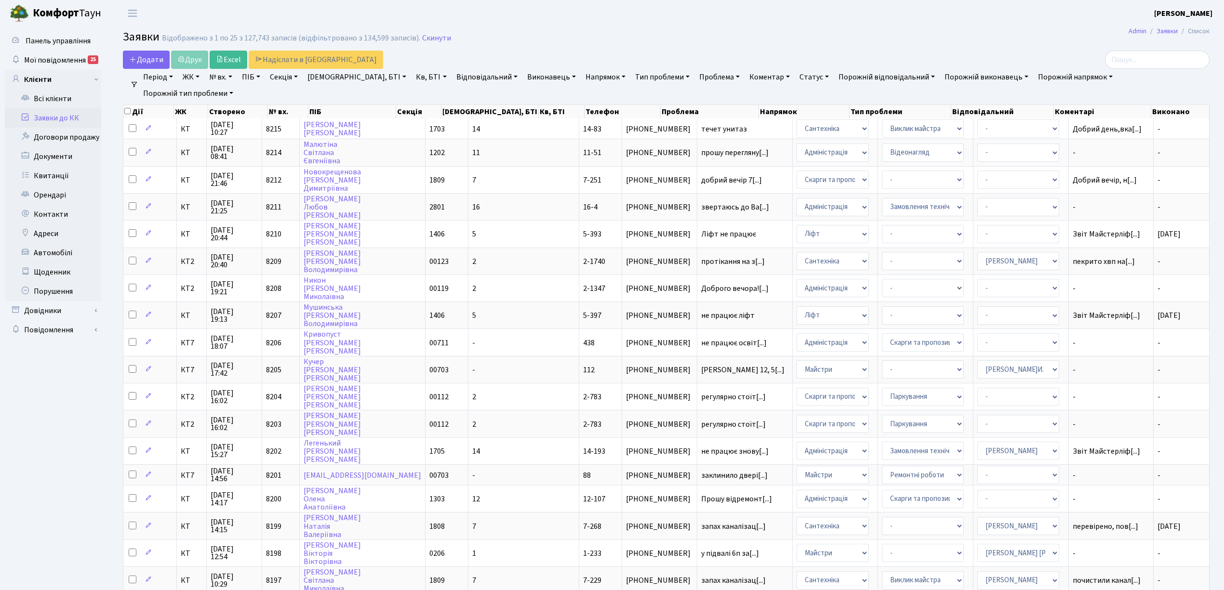
click at [582, 84] on link "Напрямок" at bounding box center [606, 77] width 48 height 16
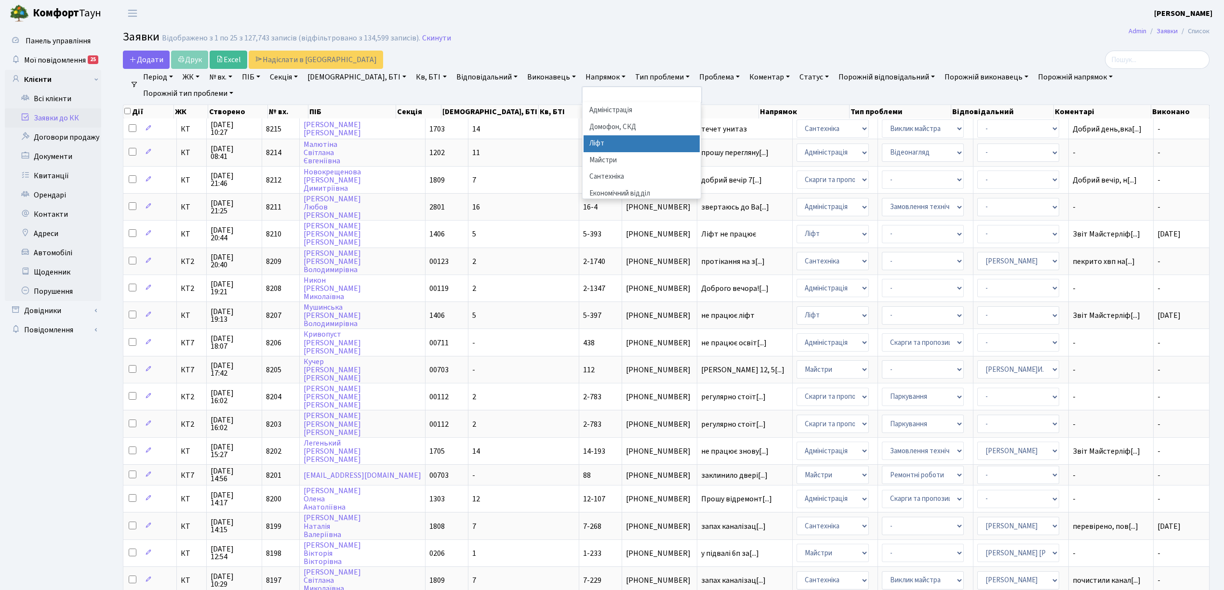
click at [584, 144] on li "Ліфт" at bounding box center [642, 143] width 116 height 17
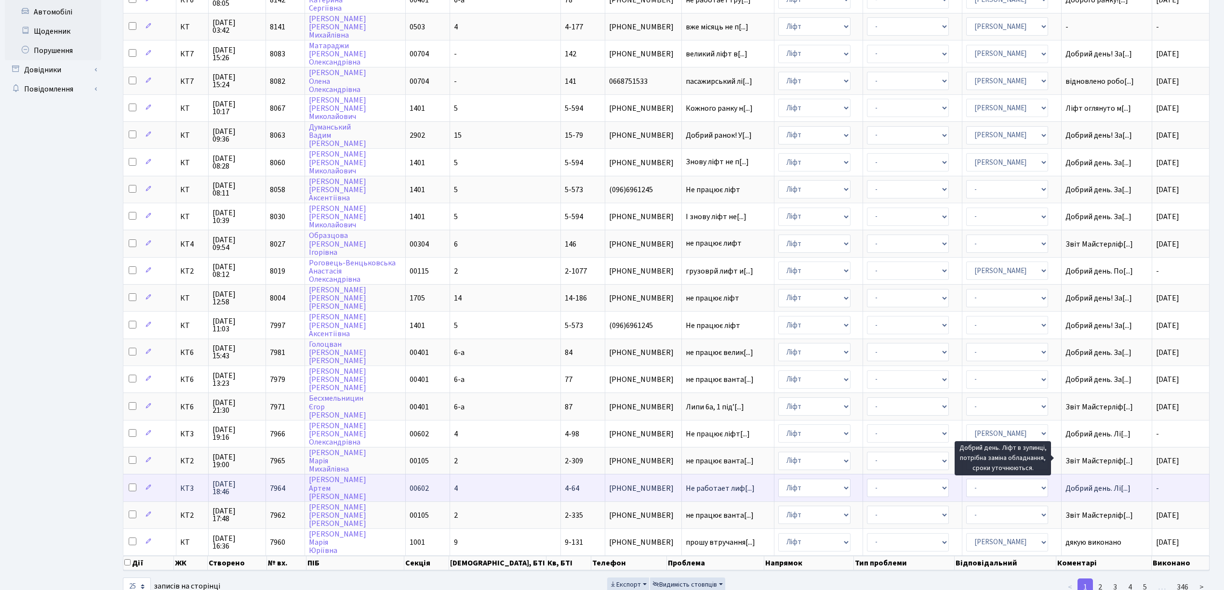
scroll to position [1, 0]
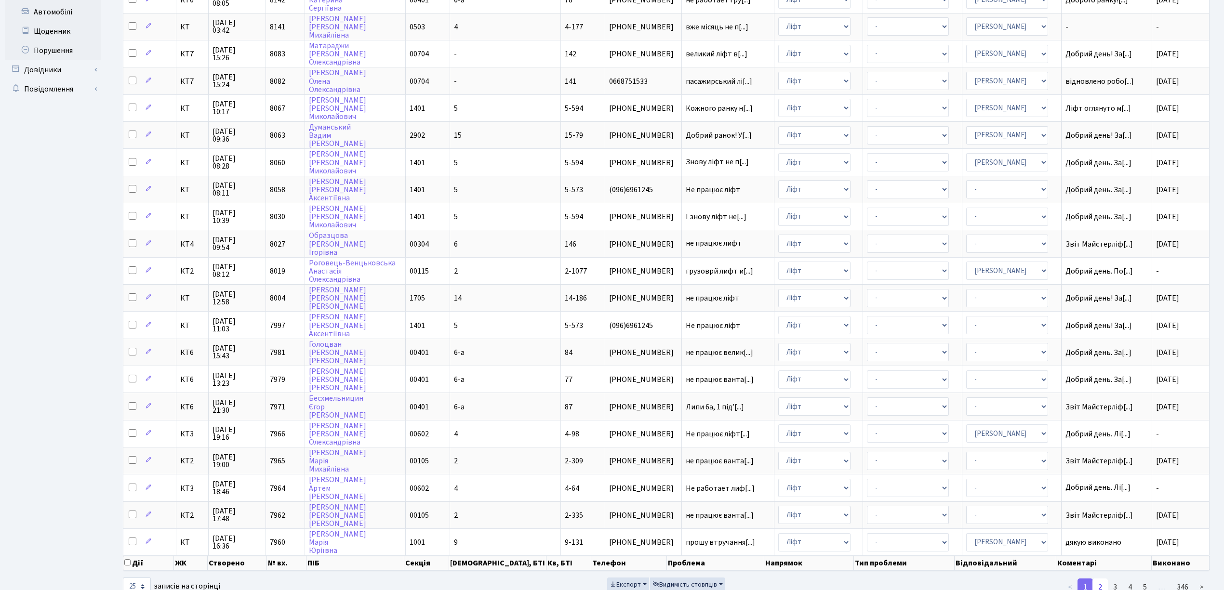
click at [1099, 579] on link "2" at bounding box center [1099, 587] width 15 height 17
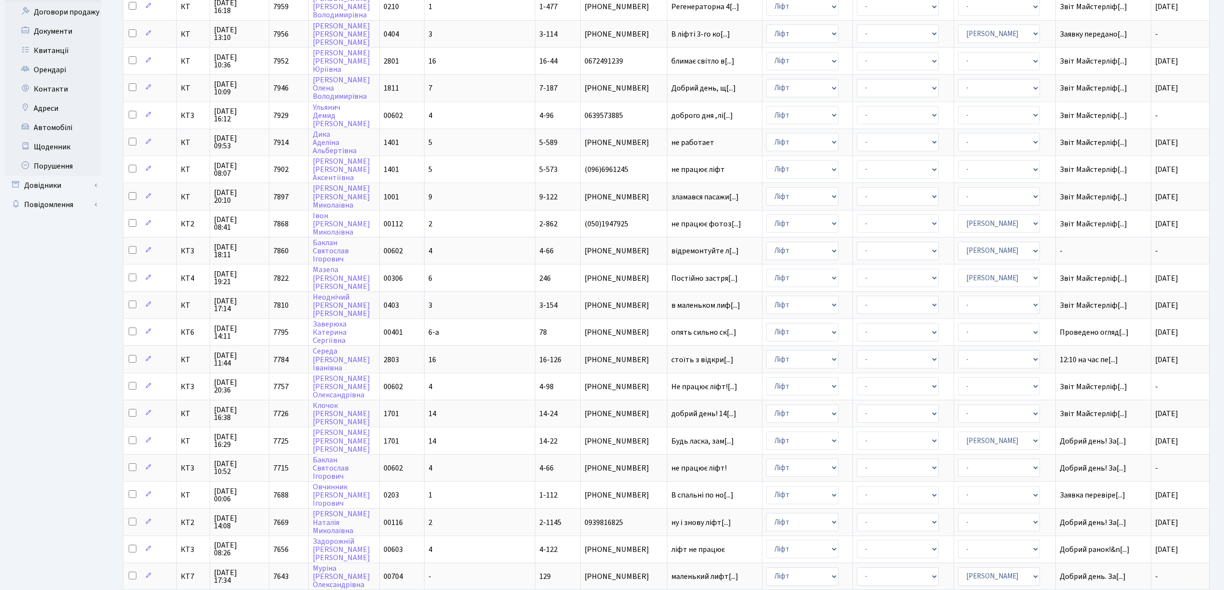
scroll to position [112, 0]
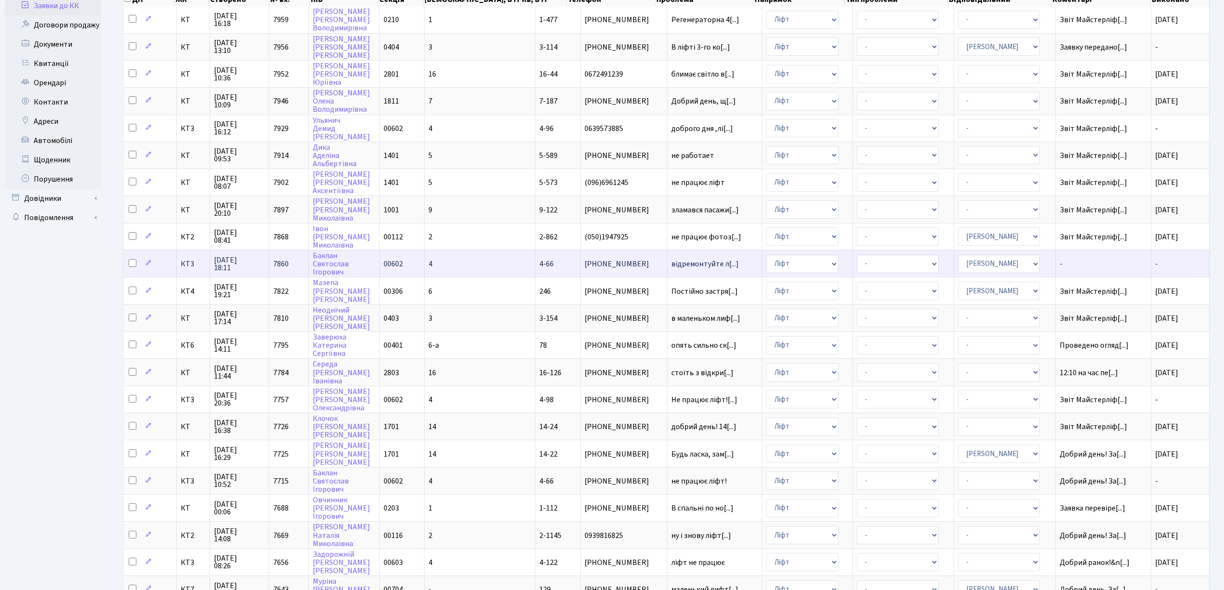
click at [186, 260] on span "КТ3" at bounding box center [193, 264] width 25 height 8
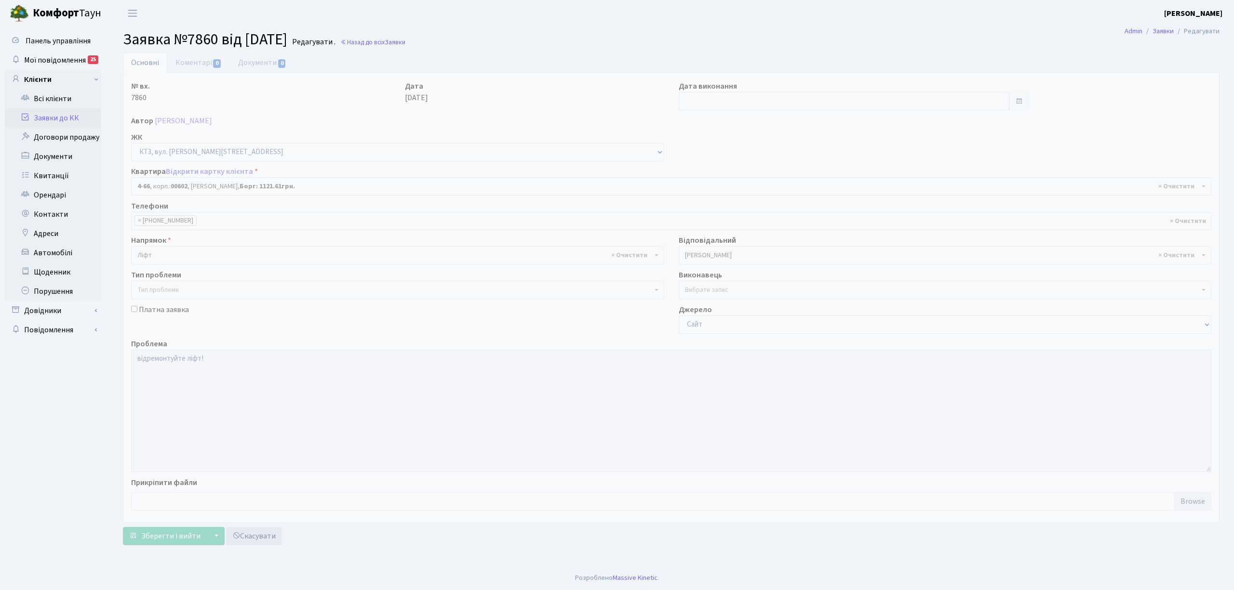
select select "16525"
click at [201, 64] on link "Коментарі 0" at bounding box center [198, 63] width 63 height 20
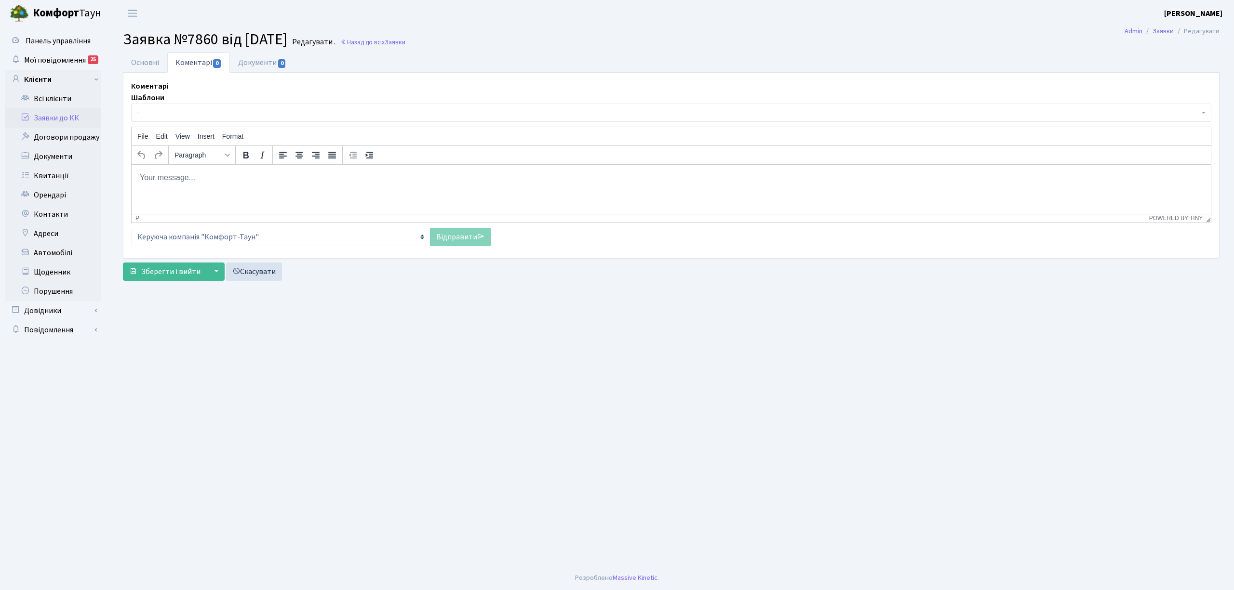
click at [78, 118] on link "Заявки до КК" at bounding box center [53, 117] width 96 height 19
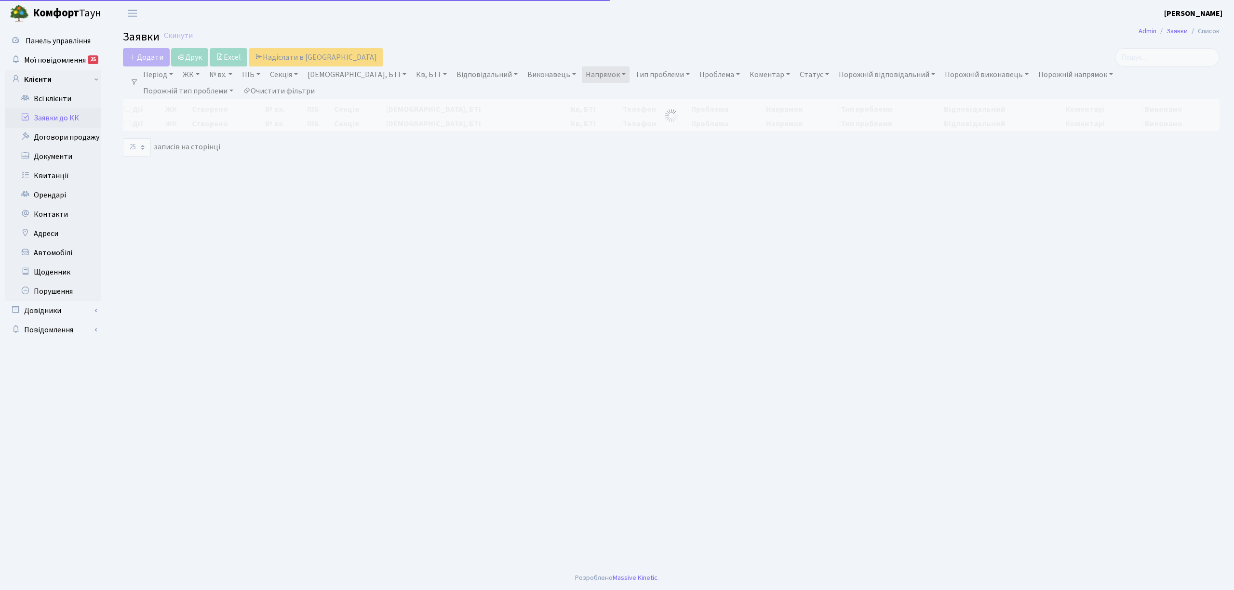
select select "25"
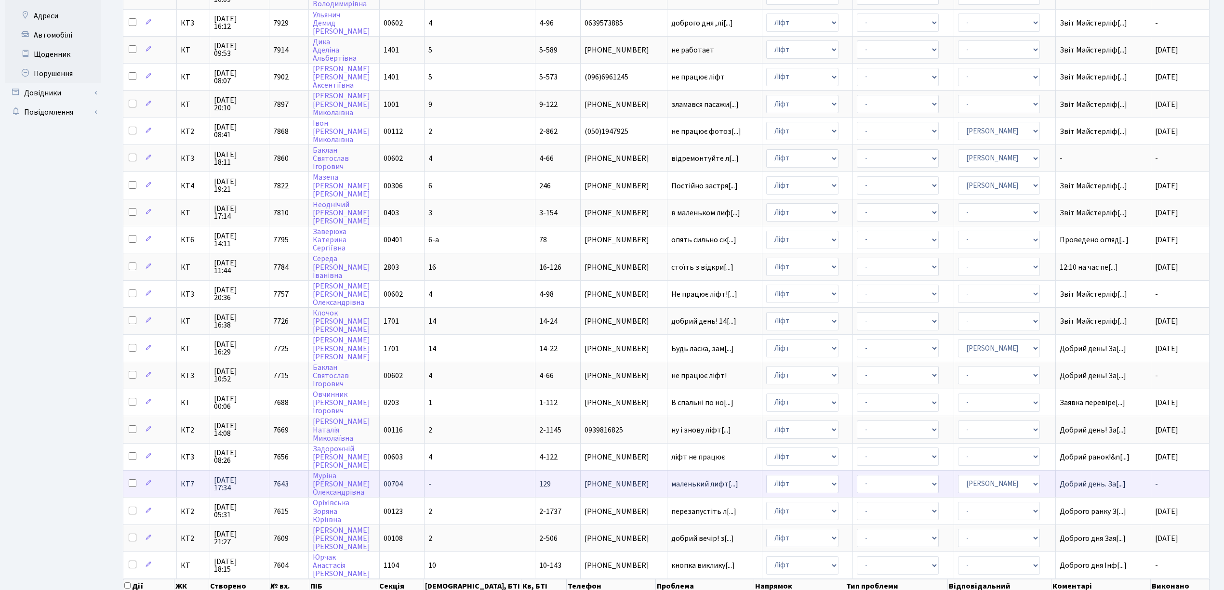
scroll to position [241, 0]
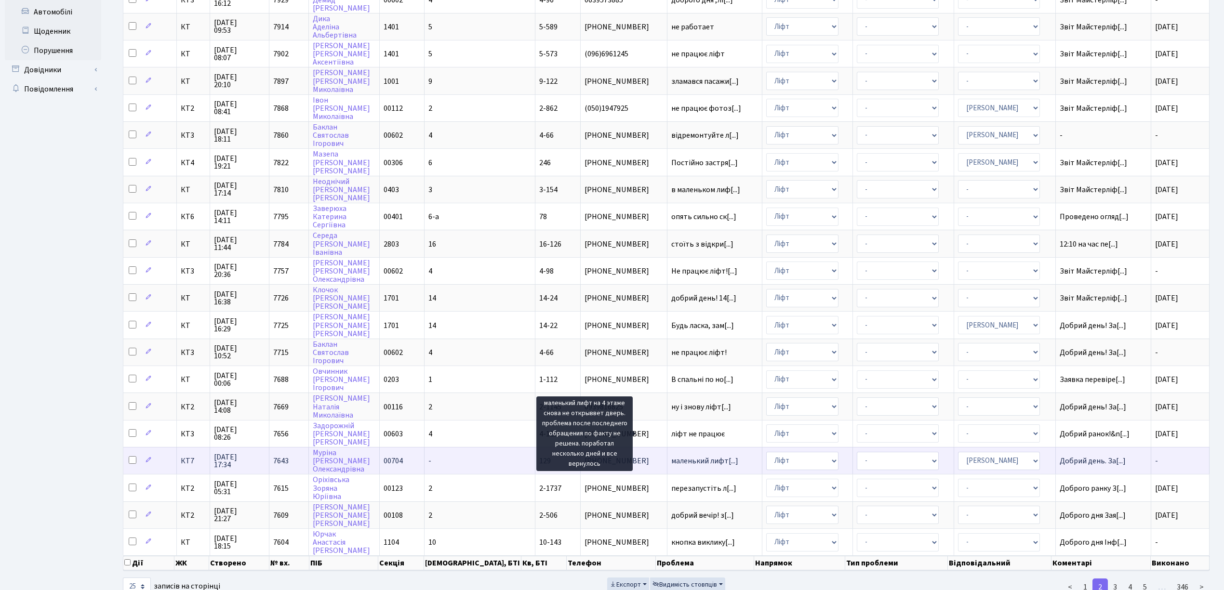
click at [688, 456] on span "маленький лифт[...]" at bounding box center [704, 461] width 67 height 11
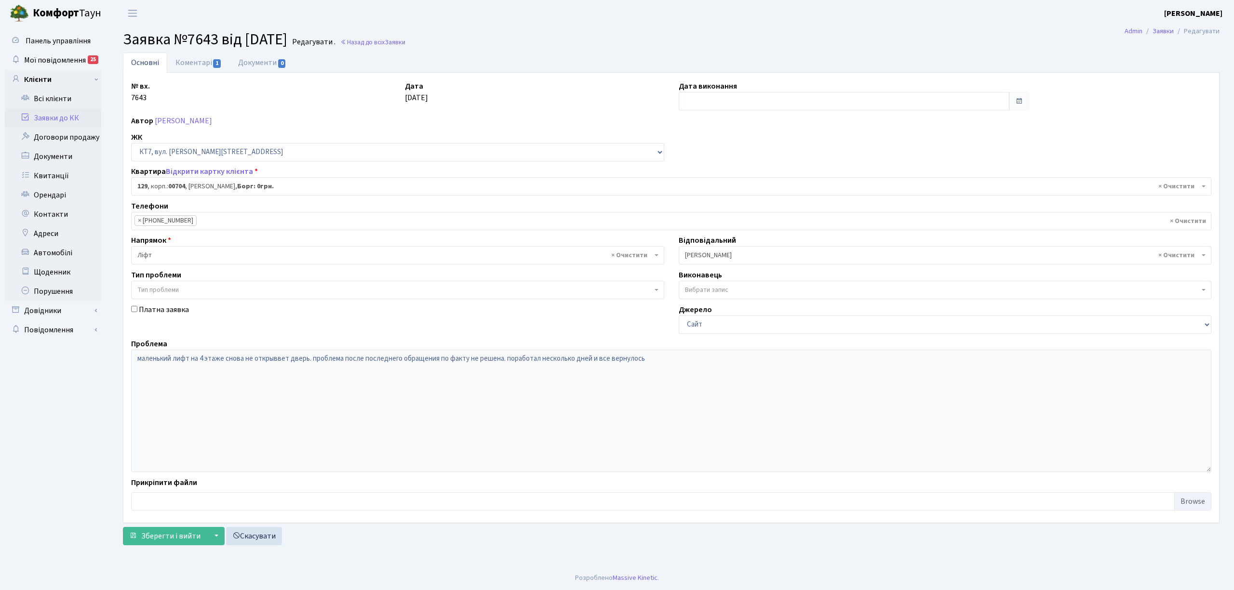
select select "18532"
click at [199, 60] on link "Коментарі 1" at bounding box center [198, 63] width 63 height 20
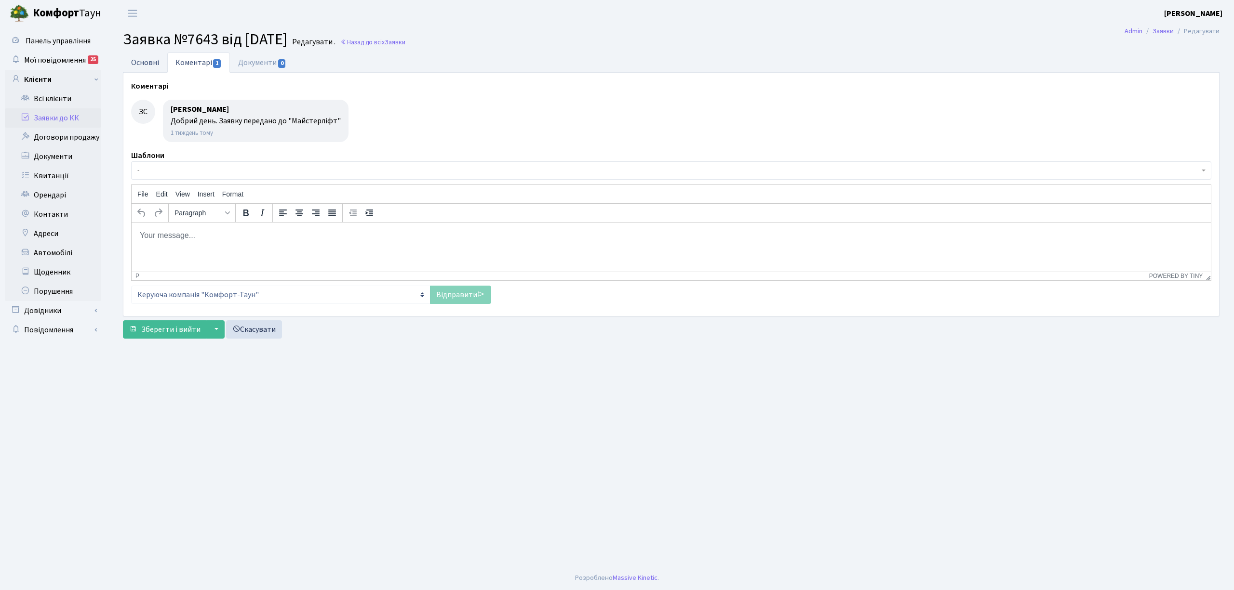
click at [137, 63] on link "Основні" at bounding box center [145, 63] width 44 height 20
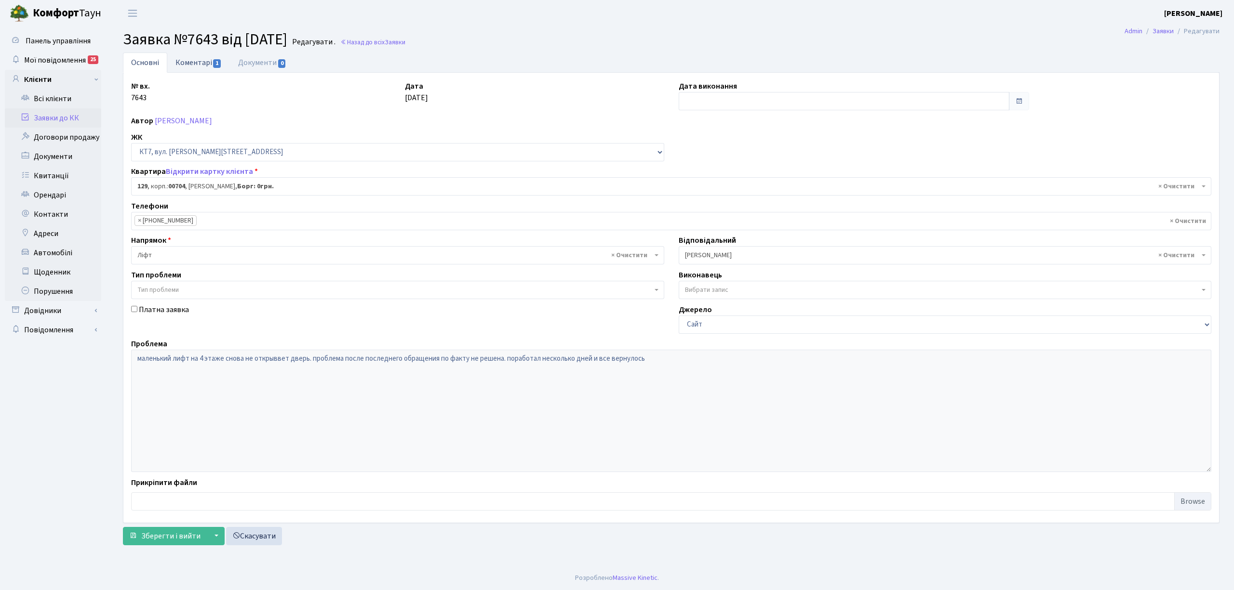
click at [210, 59] on link "Коментарі 1" at bounding box center [198, 63] width 63 height 20
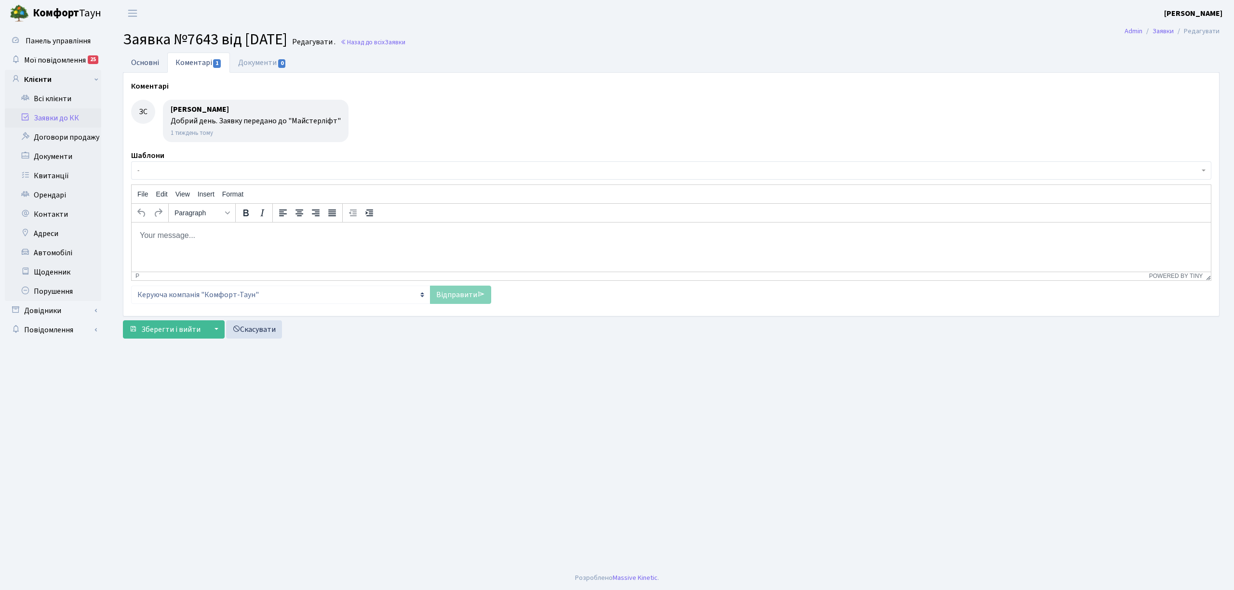
click at [144, 65] on link "Основні" at bounding box center [145, 63] width 44 height 20
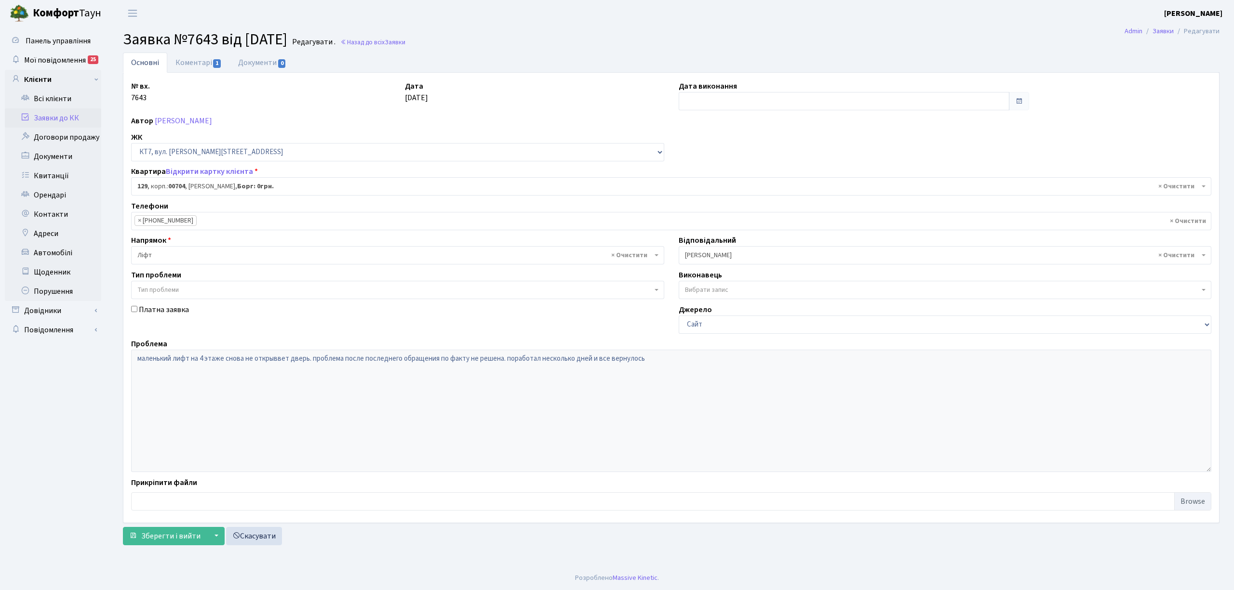
click at [81, 122] on link "Заявки до КК" at bounding box center [53, 117] width 96 height 19
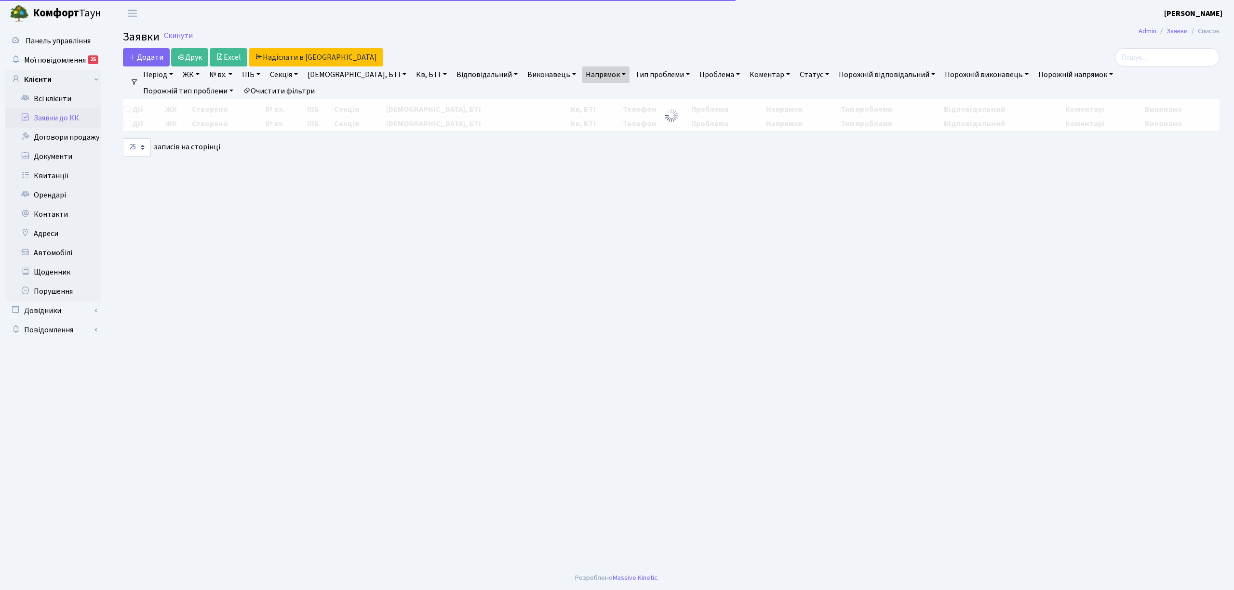
select select "25"
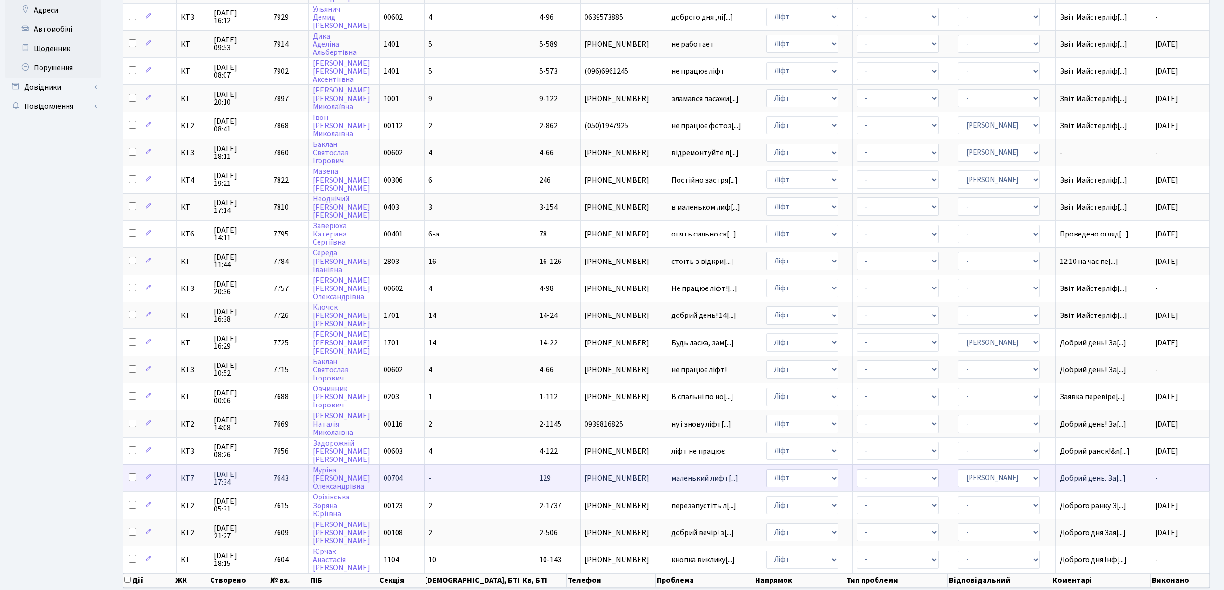
scroll to position [241, 0]
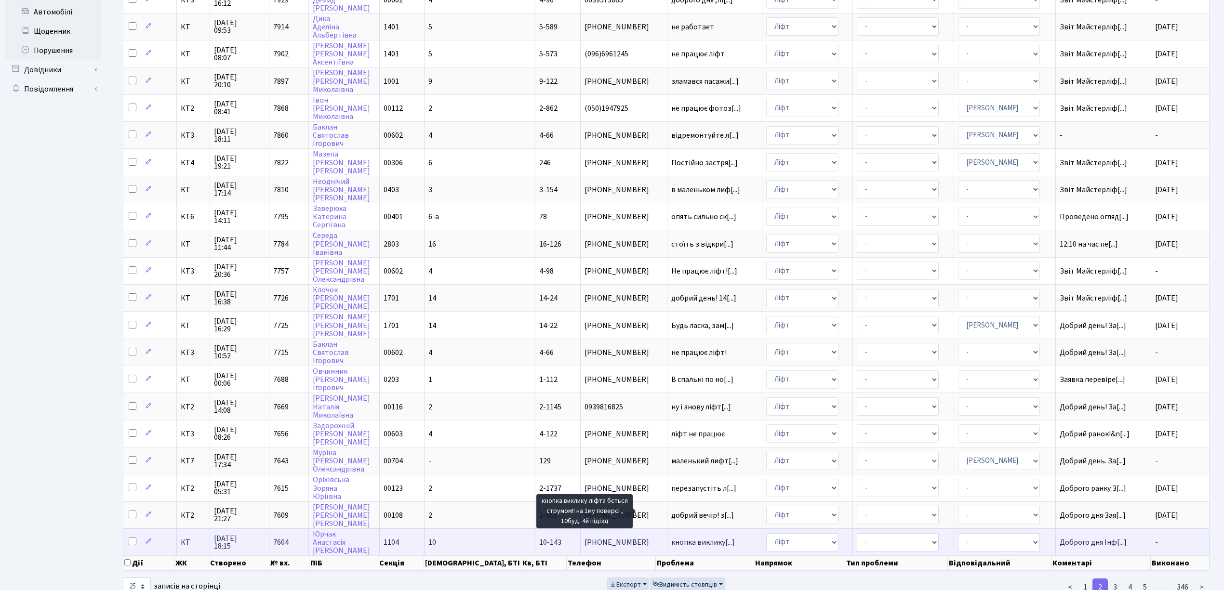
click at [673, 537] on span "кнопка виклику[...]" at bounding box center [703, 542] width 64 height 11
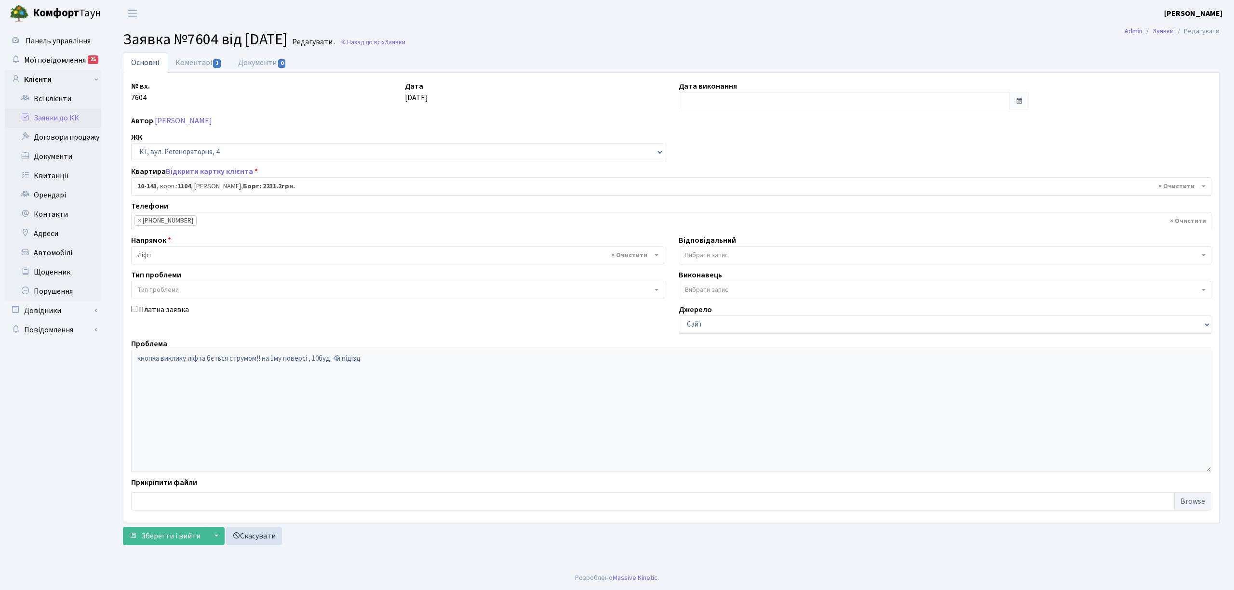
select select "6712"
click at [184, 58] on link "Коментарі 1" at bounding box center [198, 63] width 63 height 20
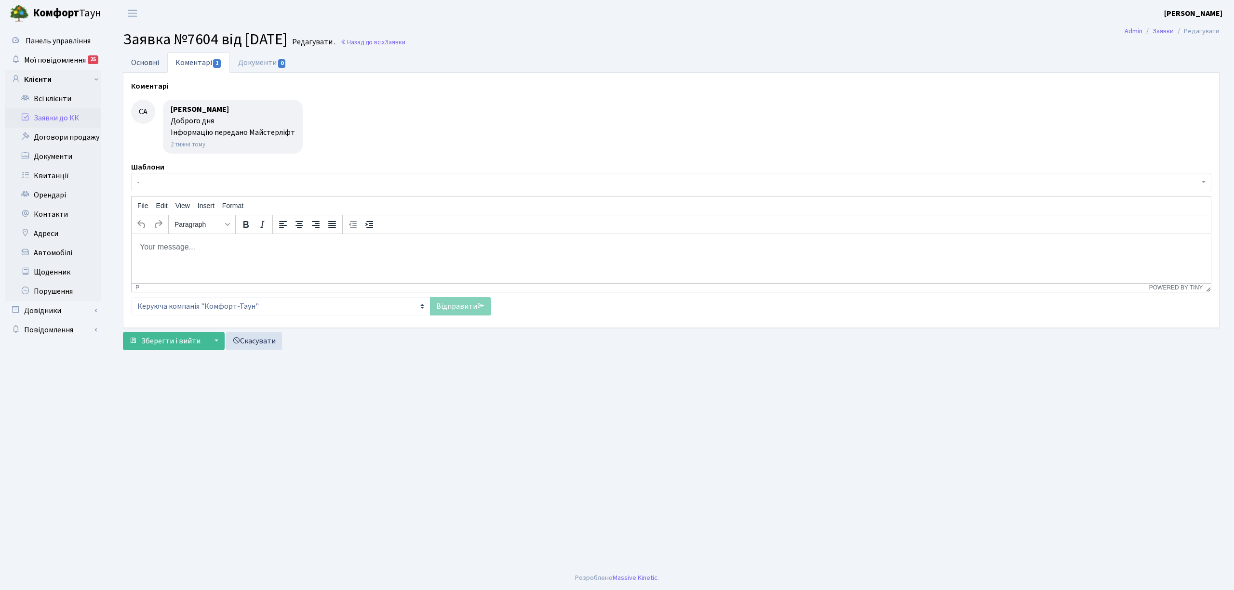
click at [139, 64] on link "Основні" at bounding box center [145, 63] width 44 height 20
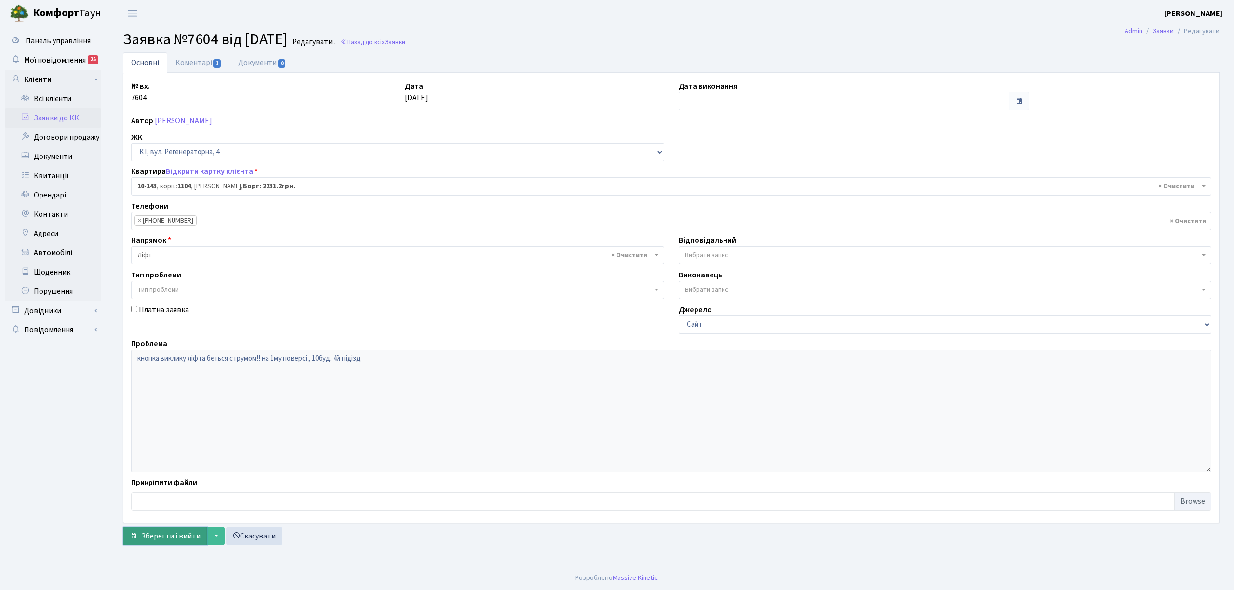
click at [155, 537] on span "Зберегти і вийти" at bounding box center [170, 536] width 59 height 11
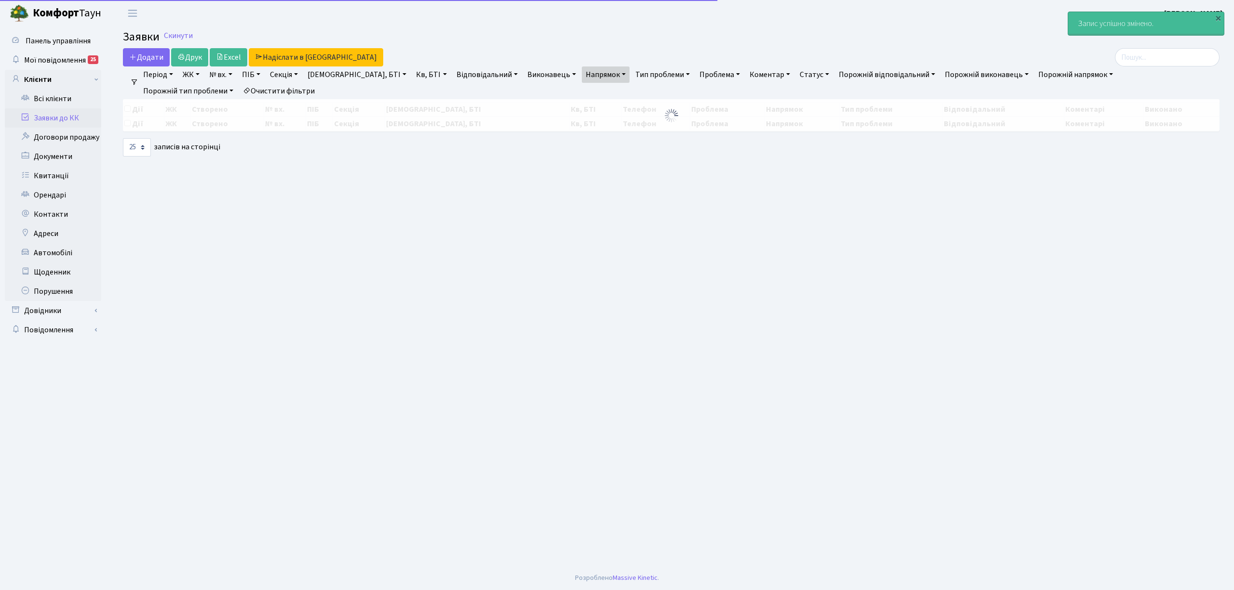
select select "25"
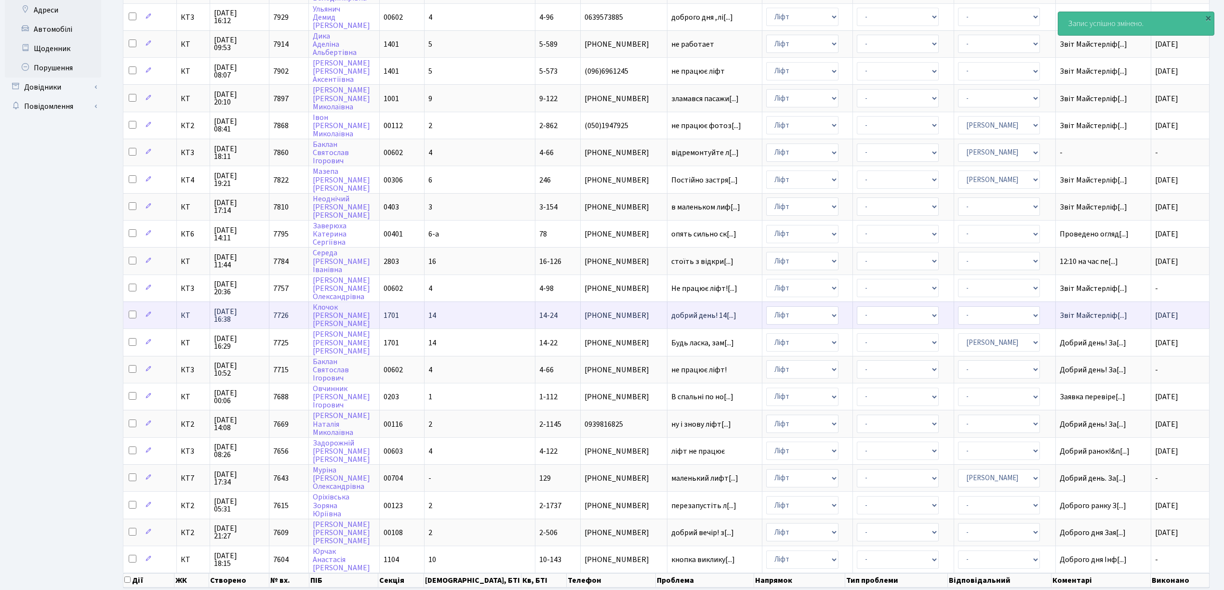
scroll to position [241, 0]
